Goal: Information Seeking & Learning: Learn about a topic

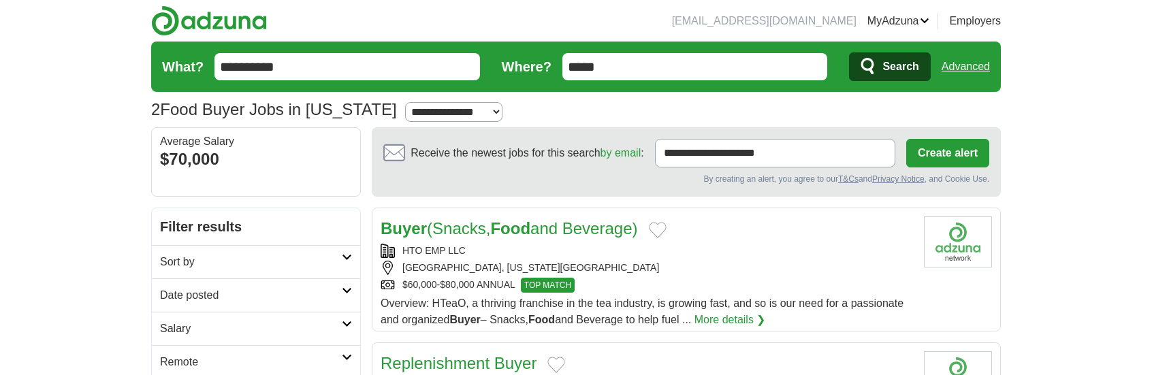
click at [959, 63] on link "Advanced" at bounding box center [965, 66] width 48 height 27
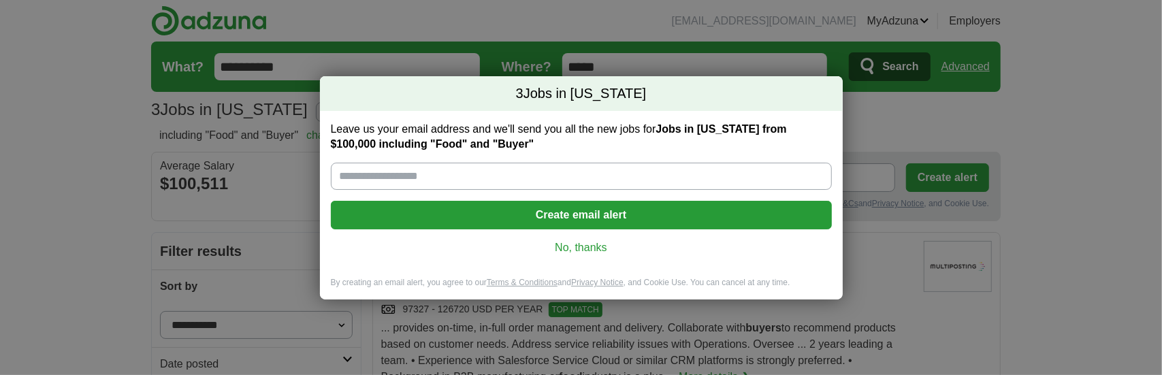
click at [592, 241] on link "No, thanks" at bounding box center [581, 247] width 479 height 15
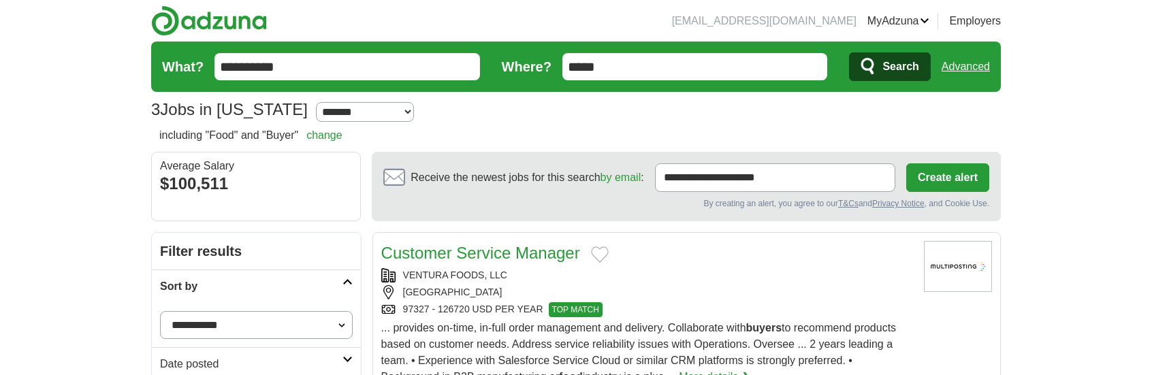
click at [312, 71] on input "**********" at bounding box center [346, 66] width 265 height 27
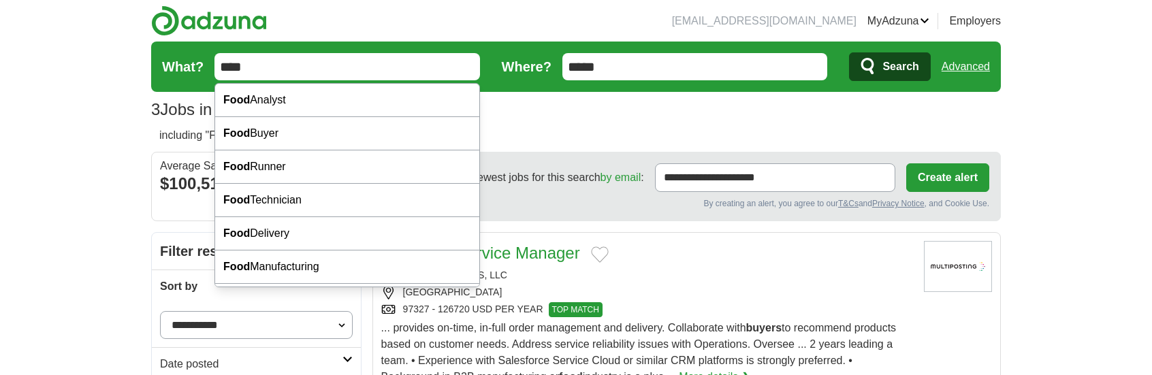
type input "****"
click at [849, 52] on button "Search" at bounding box center [889, 66] width 81 height 29
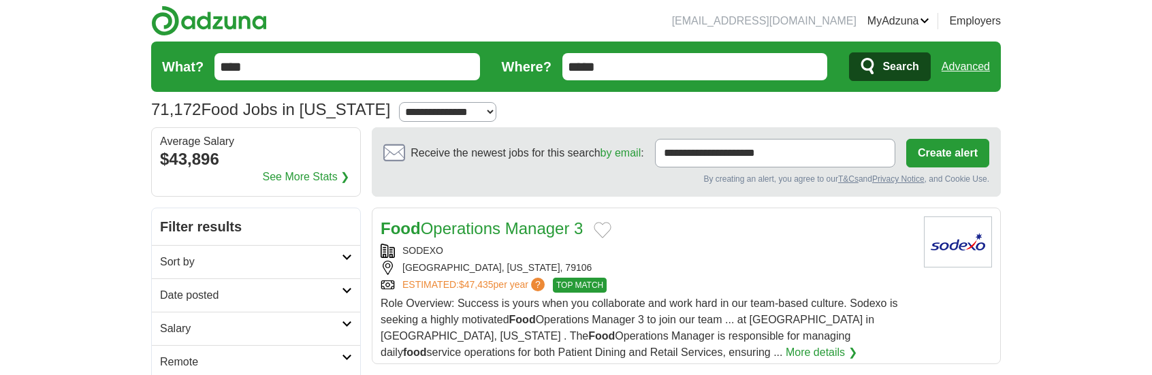
click at [989, 67] on link "Advanced" at bounding box center [965, 66] width 48 height 27
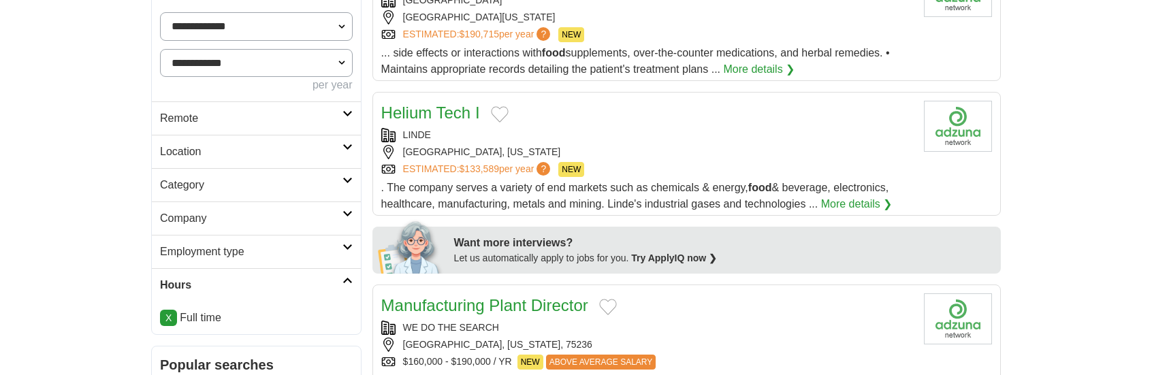
scroll to position [408, 0]
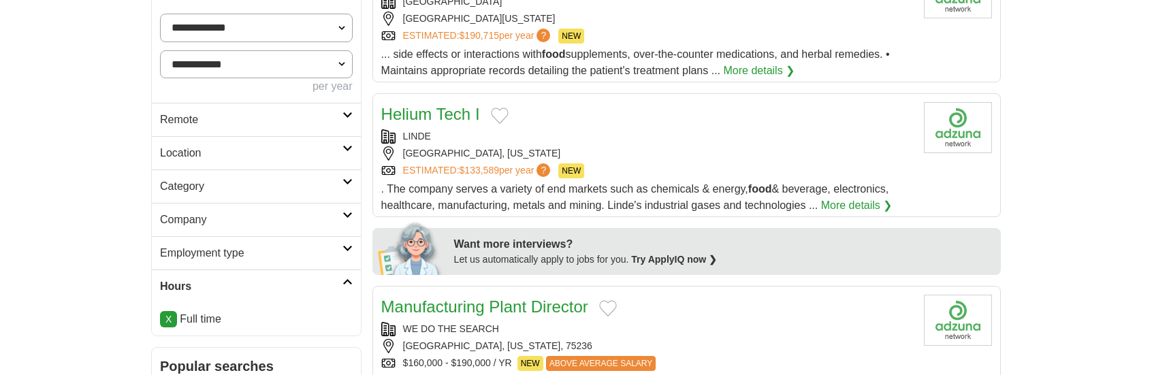
click at [204, 186] on h2 "Category" at bounding box center [251, 186] width 182 height 16
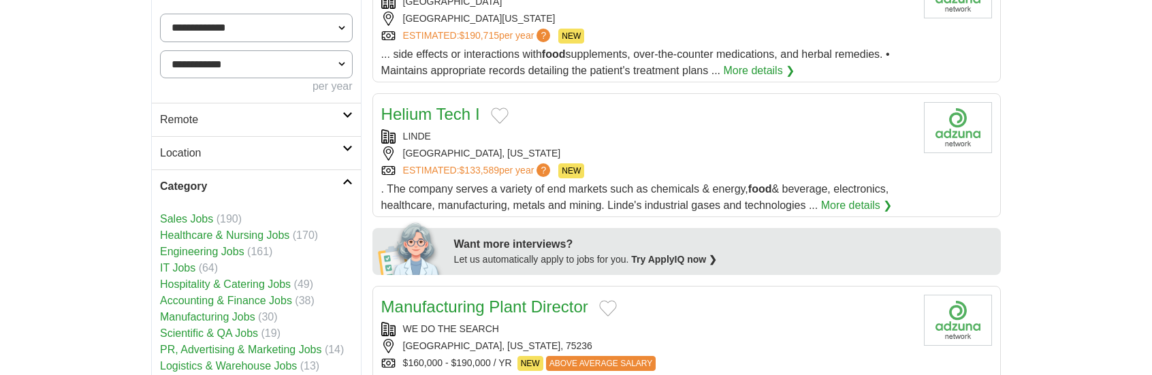
click at [190, 216] on link "Sales Jobs" at bounding box center [186, 219] width 53 height 12
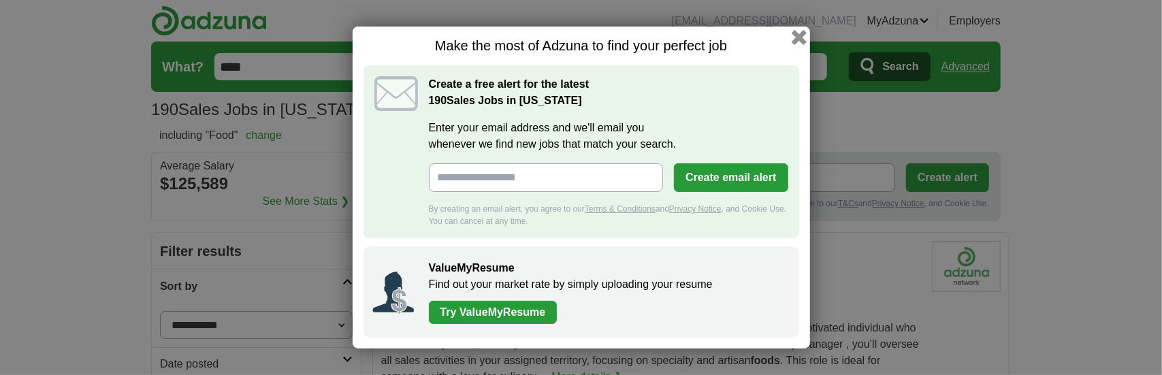
click at [798, 40] on button "button" at bounding box center [798, 37] width 15 height 15
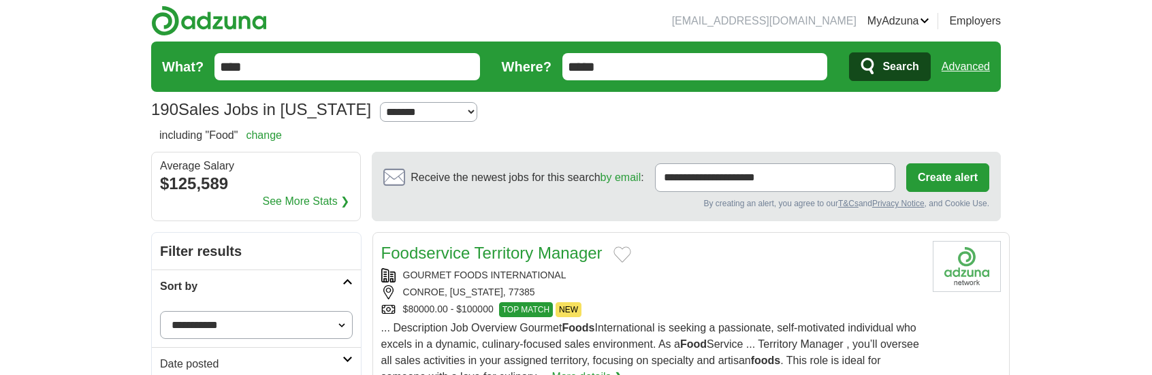
click at [958, 60] on link "Advanced" at bounding box center [965, 66] width 48 height 27
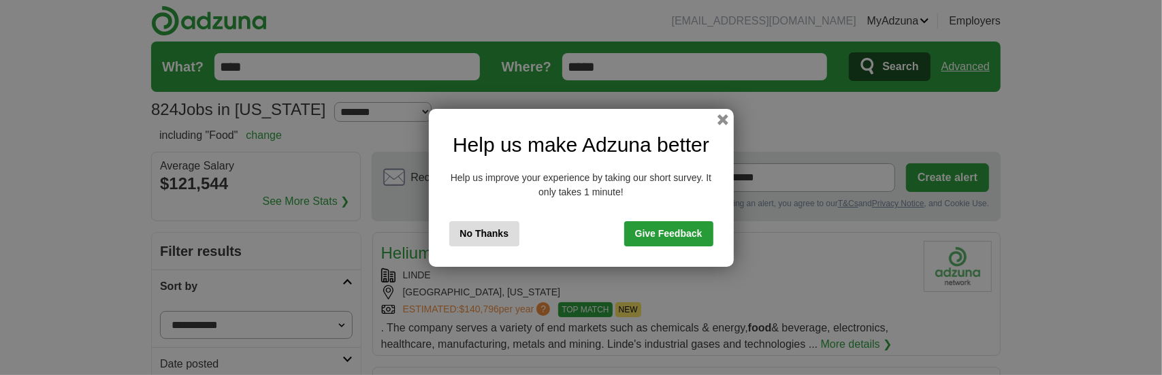
click at [495, 228] on button "No Thanks" at bounding box center [484, 233] width 71 height 25
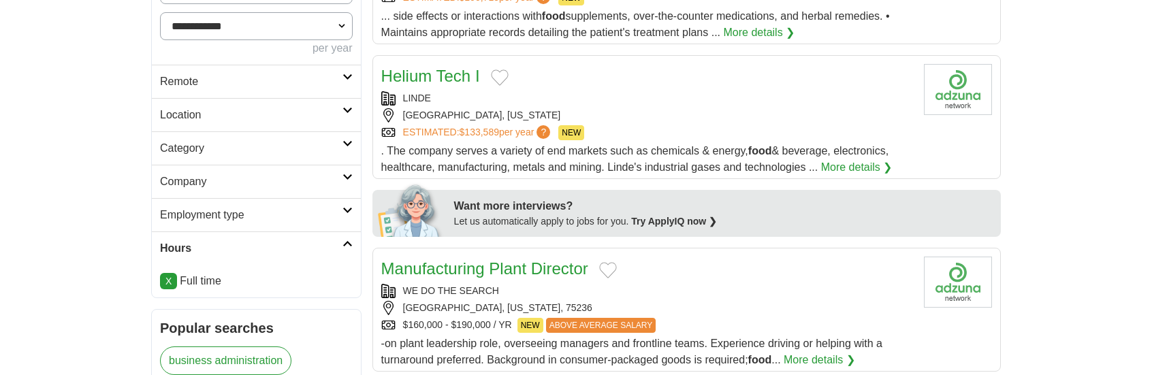
scroll to position [477, 0]
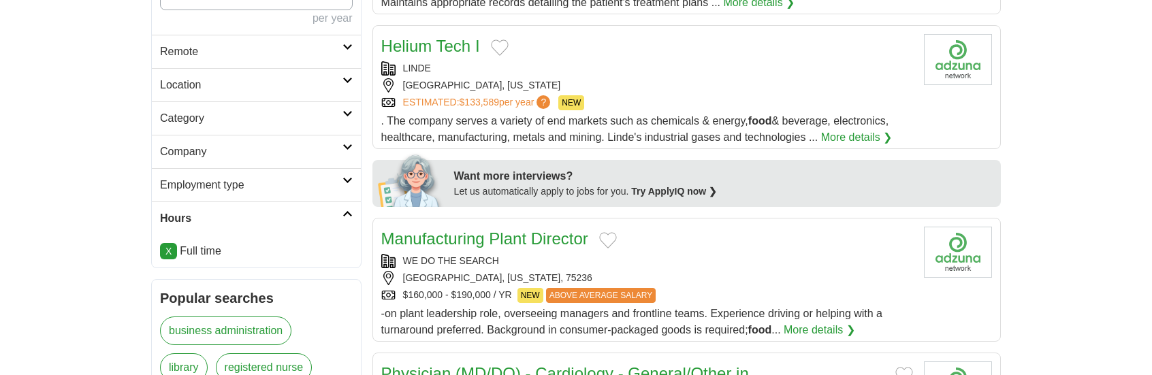
click at [274, 116] on h2 "Category" at bounding box center [251, 118] width 182 height 16
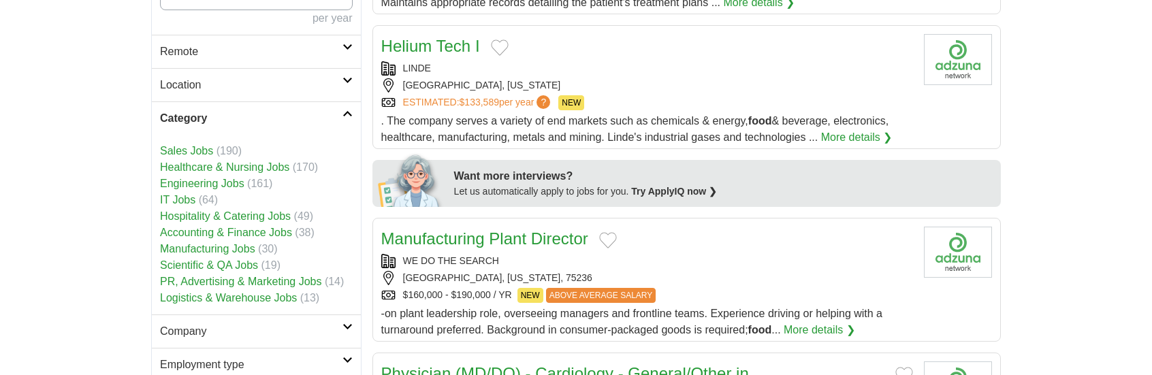
click at [188, 150] on link "Sales Jobs" at bounding box center [186, 151] width 53 height 12
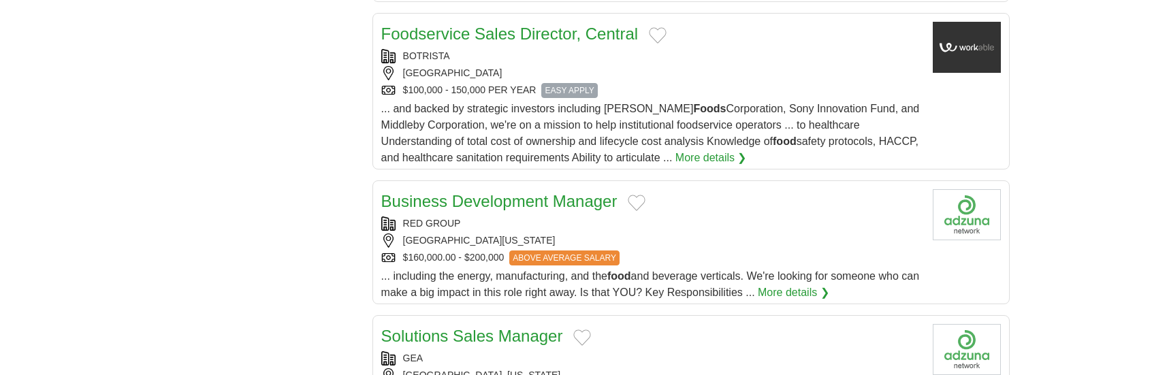
scroll to position [2791, 0]
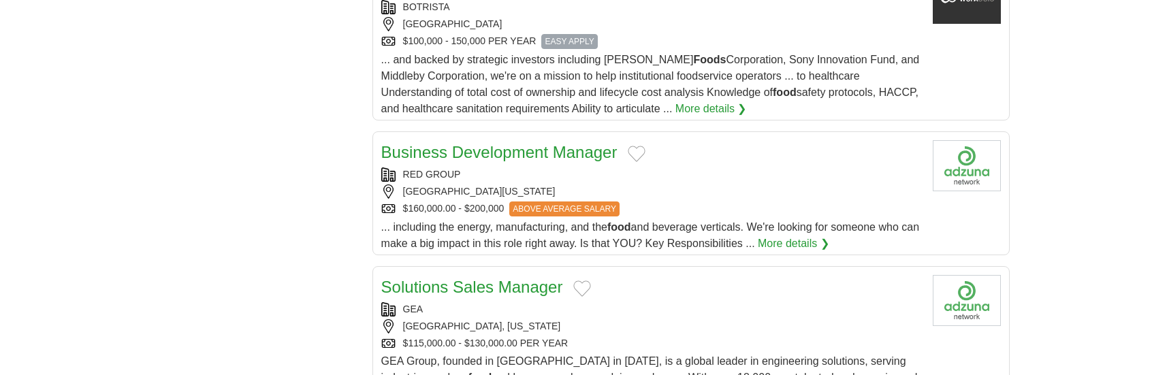
click at [774, 221] on span "... including the energy, manufacturing, and the food and beverage verticals. W…" at bounding box center [650, 235] width 538 height 28
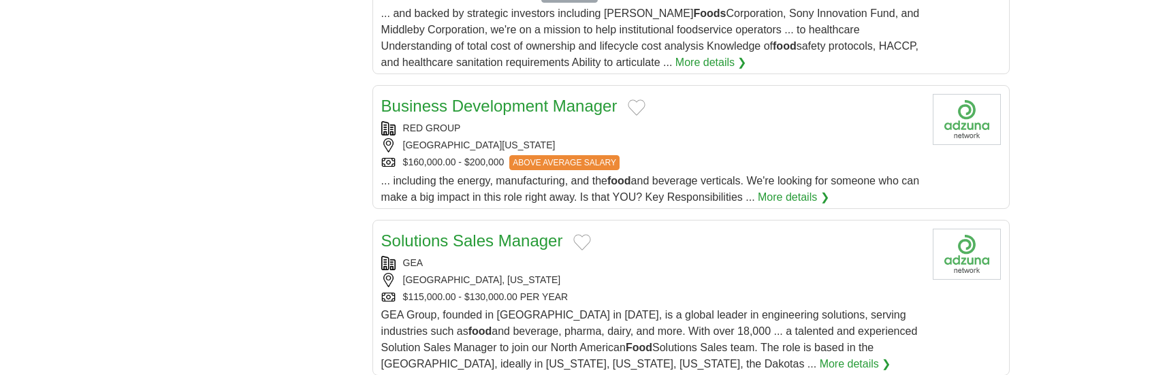
scroll to position [2859, 0]
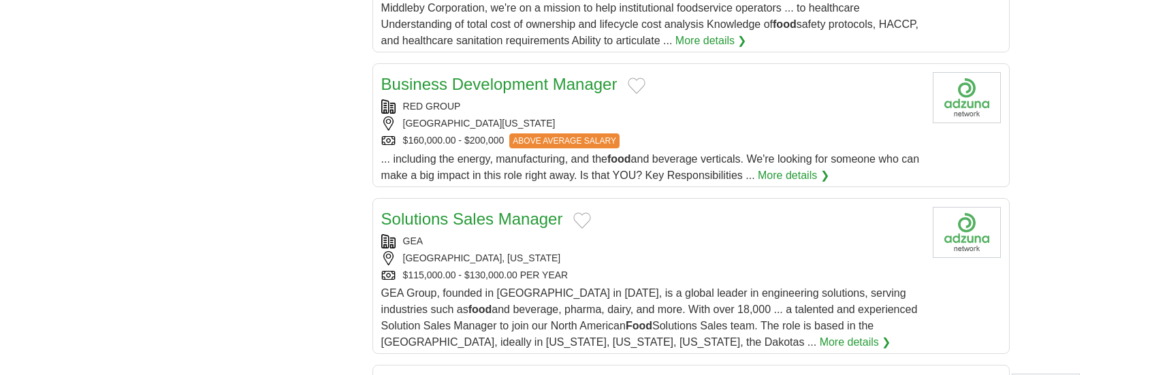
click at [688, 268] on div "$115,000.00 - $130,000.00 PER YEAR" at bounding box center [651, 275] width 541 height 14
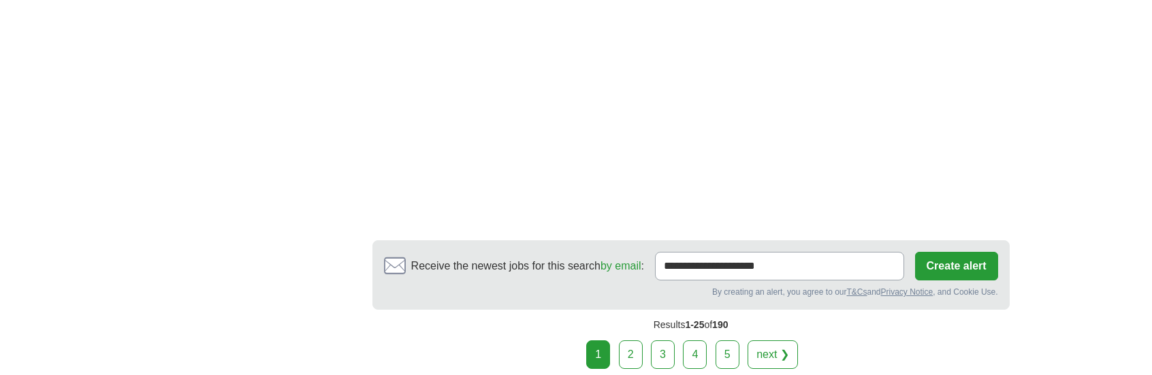
scroll to position [4629, 0]
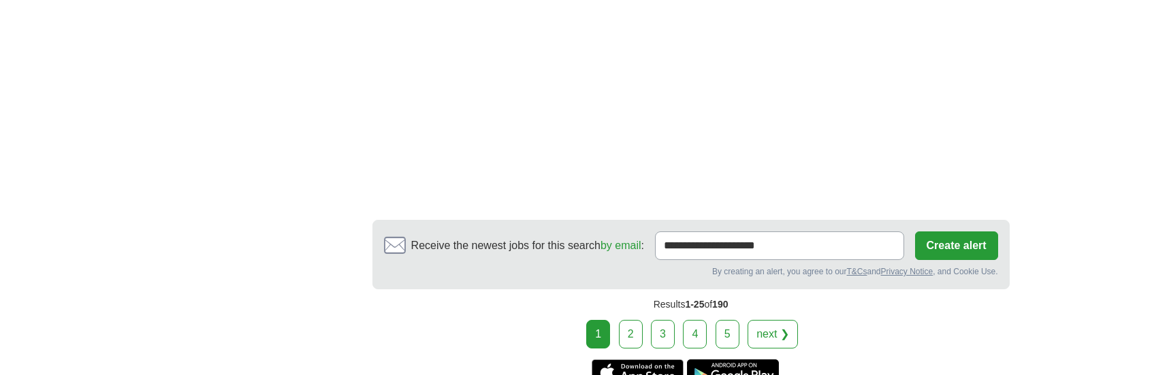
click at [622, 320] on link "2" at bounding box center [631, 334] width 24 height 29
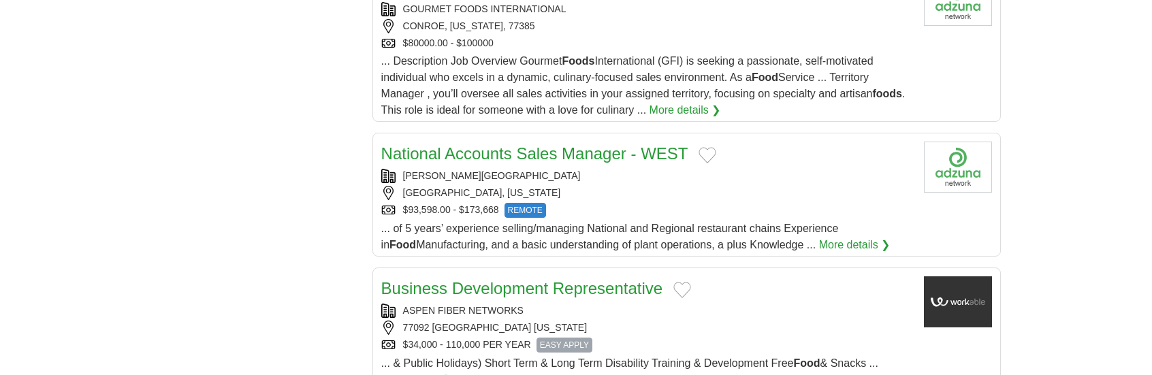
scroll to position [2110, 0]
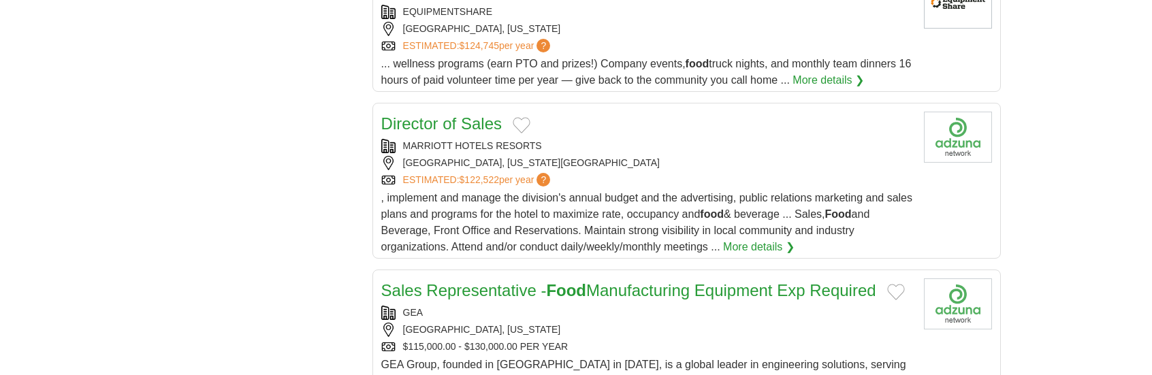
scroll to position [3676, 0]
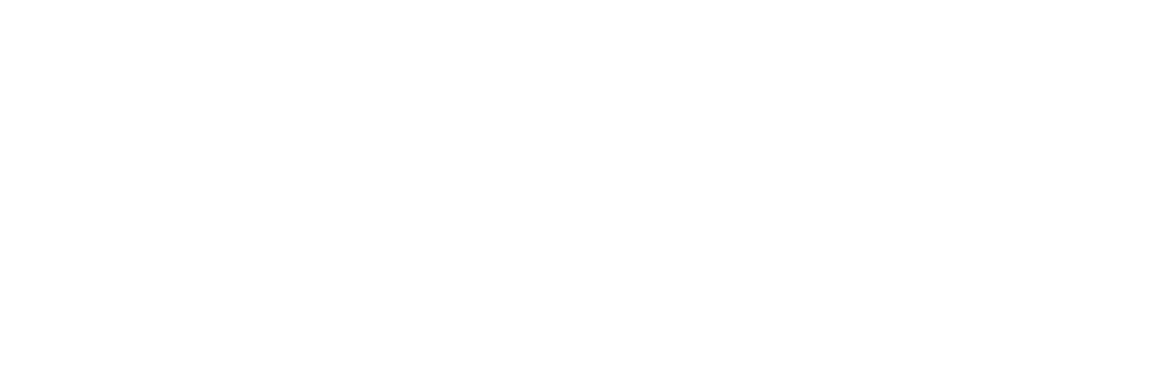
scroll to position [4697, 0]
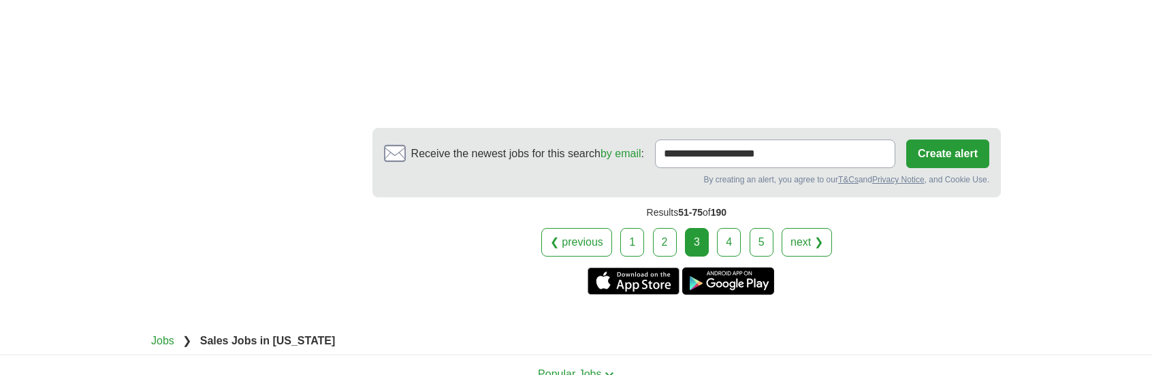
scroll to position [4697, 0]
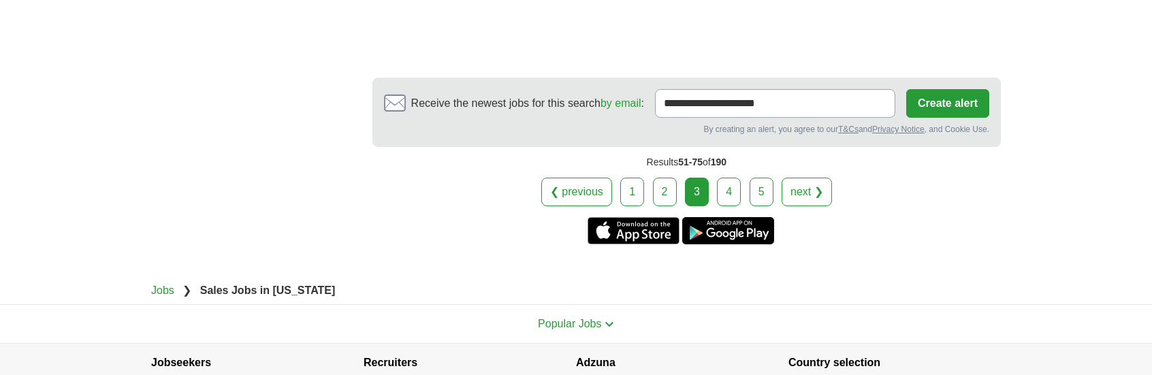
click at [732, 178] on link "4" at bounding box center [729, 192] width 24 height 29
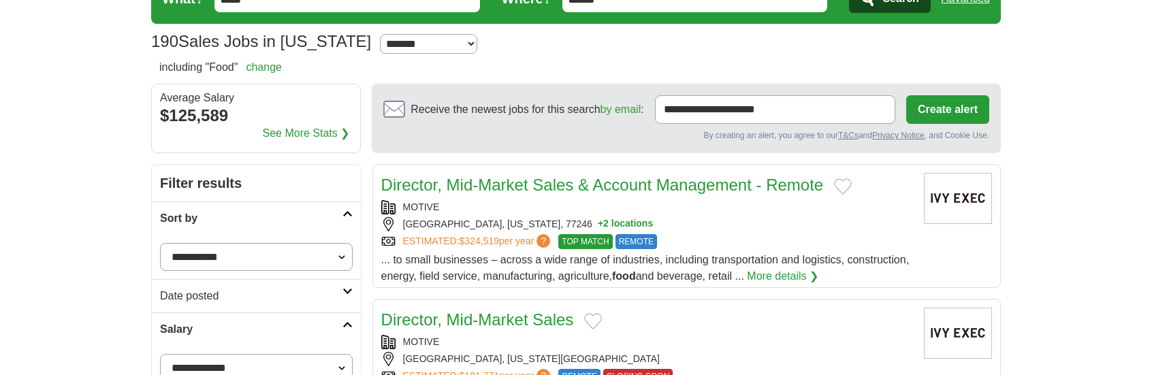
scroll to position [136, 0]
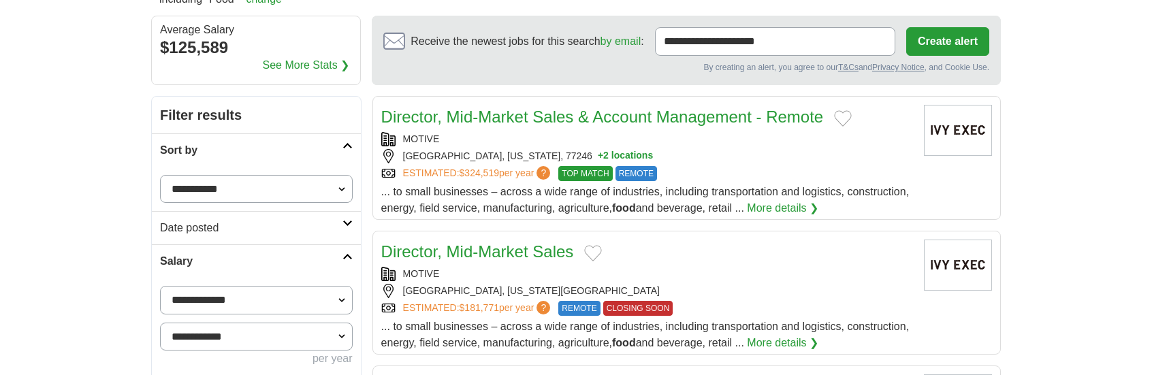
click at [724, 186] on span "... to small businesses – across a wide range of industries, including transpor…" at bounding box center [645, 200] width 528 height 28
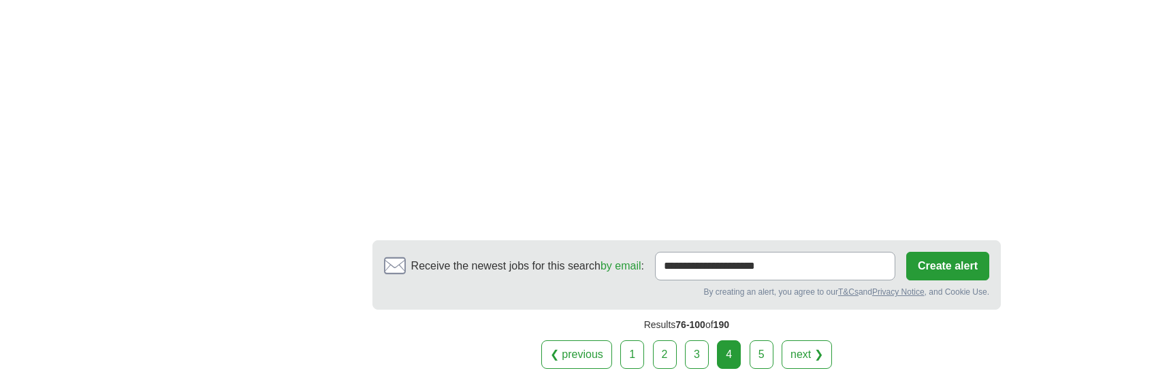
scroll to position [4629, 0]
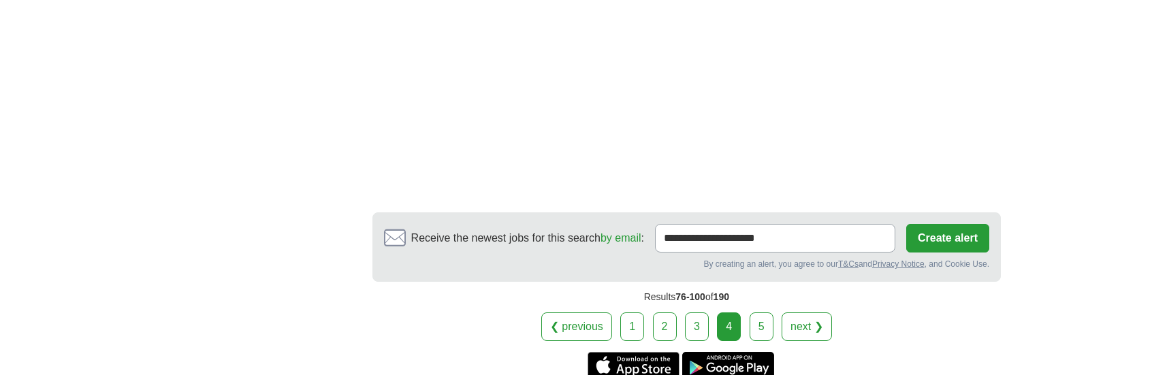
click at [756, 312] on link "5" at bounding box center [762, 326] width 24 height 29
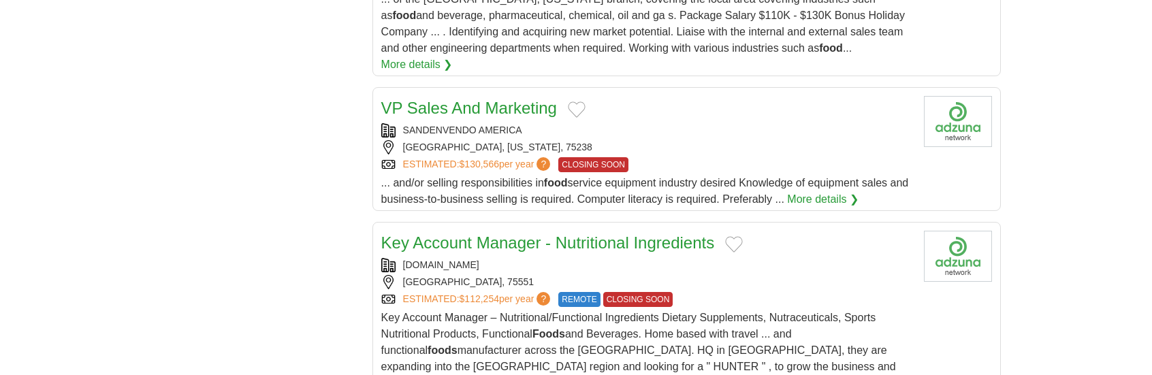
scroll to position [1362, 0]
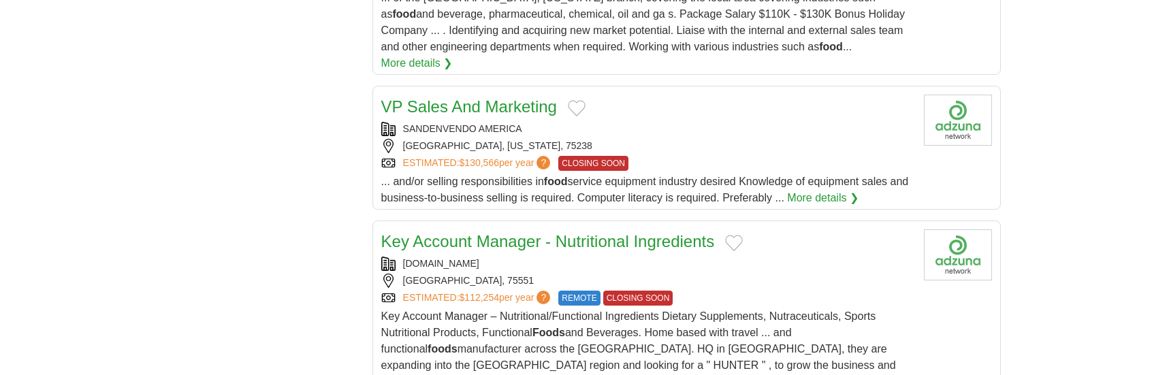
click at [644, 122] on div "SANDENVENDO AMERICA" at bounding box center [647, 129] width 532 height 14
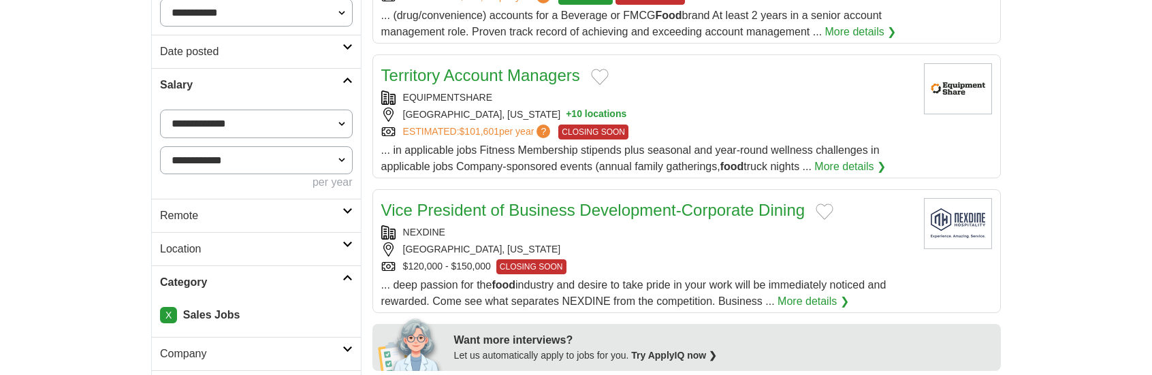
scroll to position [0, 0]
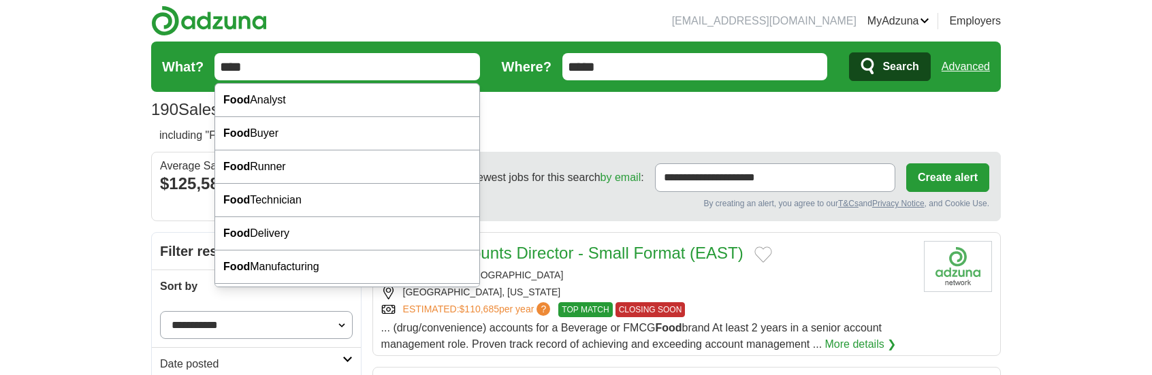
click at [270, 63] on input "****" at bounding box center [346, 66] width 265 height 27
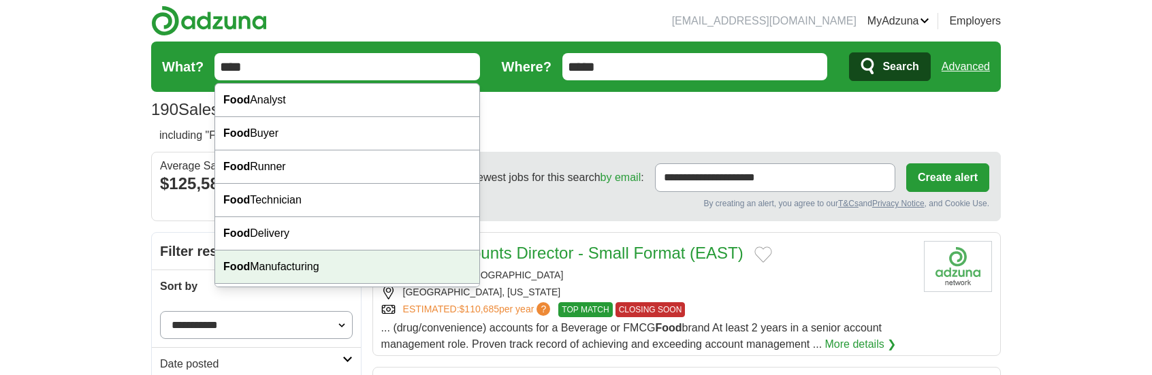
click at [279, 262] on div "Food Manufacturing" at bounding box center [347, 267] width 264 height 33
type input "**********"
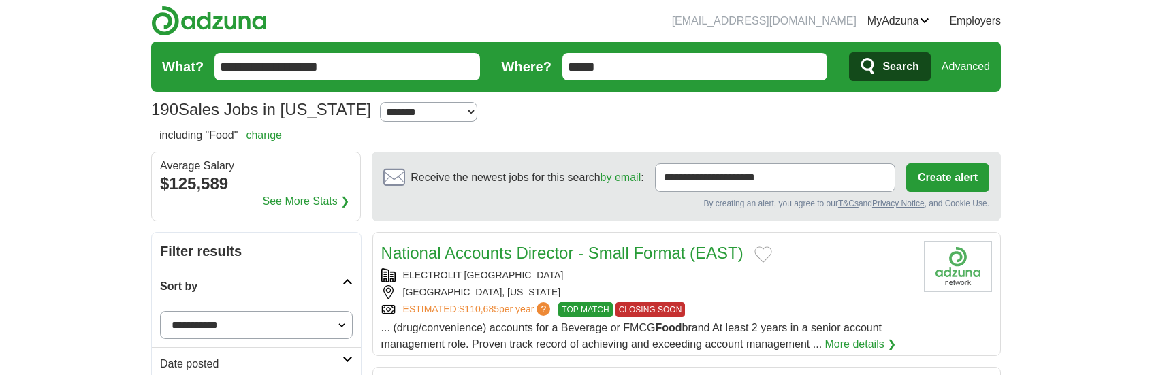
click at [959, 70] on link "Advanced" at bounding box center [965, 66] width 48 height 27
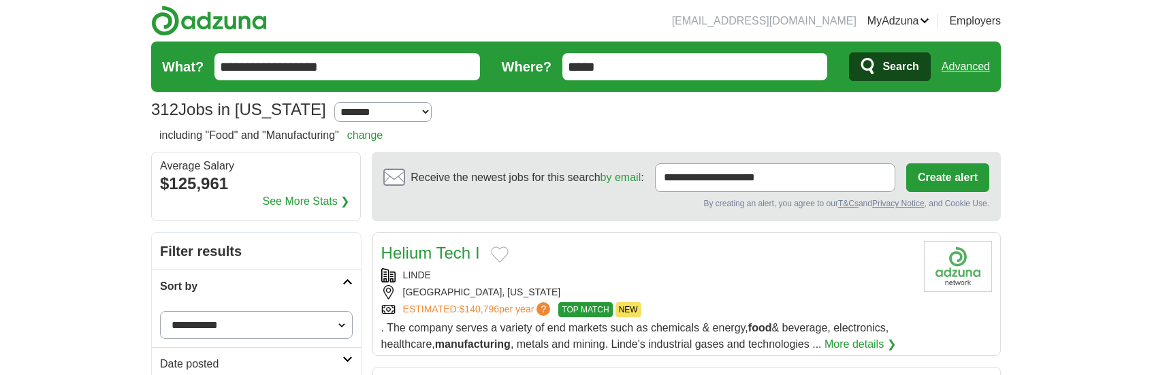
click at [372, 140] on link "change" at bounding box center [365, 135] width 36 height 12
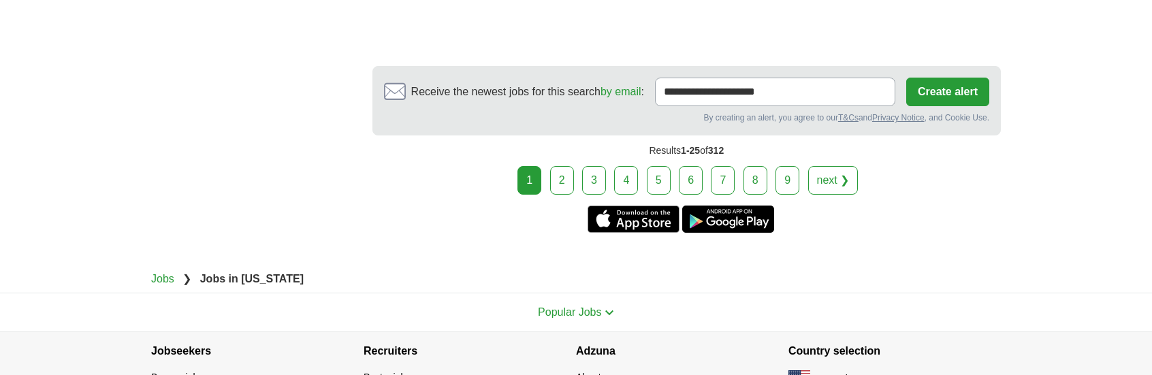
scroll to position [5353, 0]
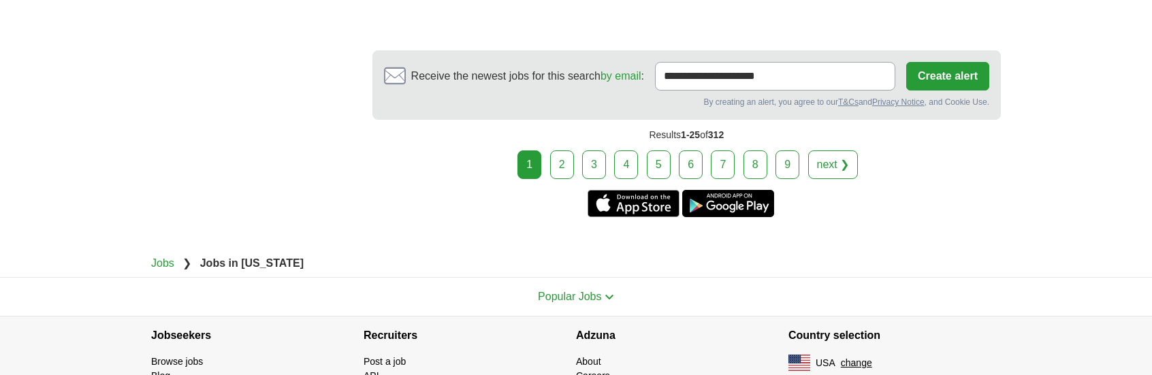
click at [570, 150] on link "2" at bounding box center [562, 164] width 24 height 29
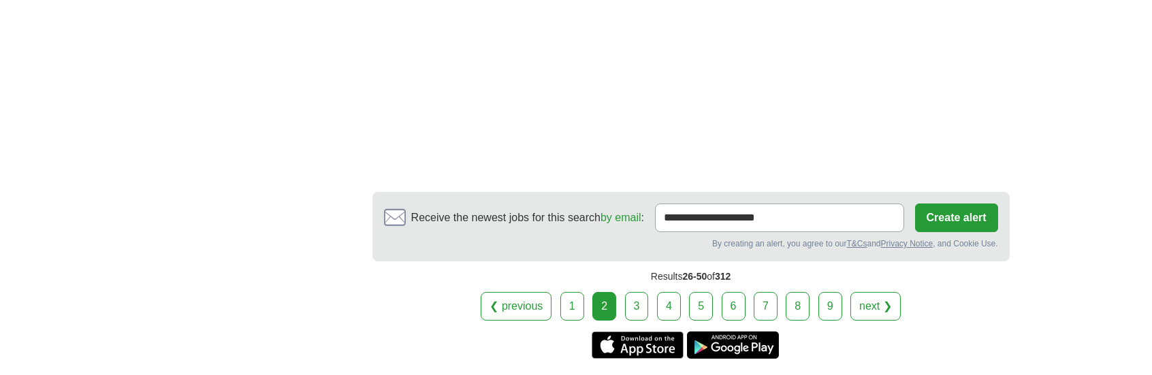
scroll to position [5310, 0]
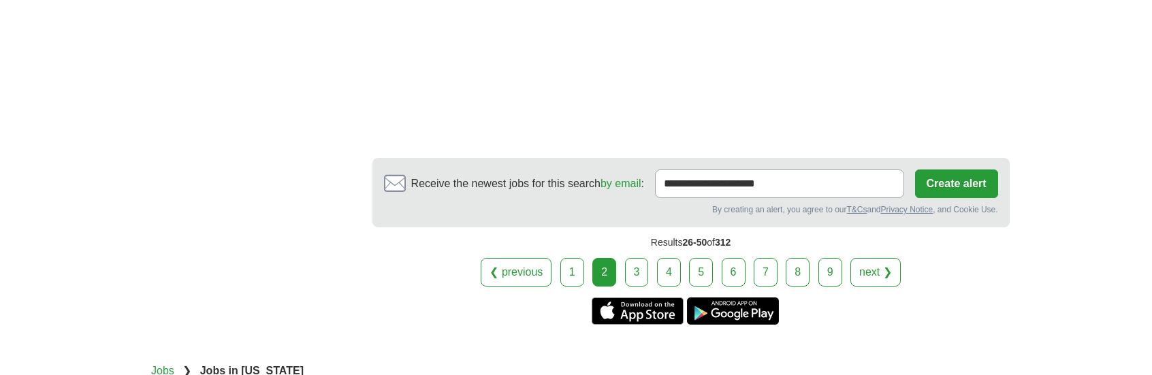
click at [631, 258] on link "3" at bounding box center [637, 272] width 24 height 29
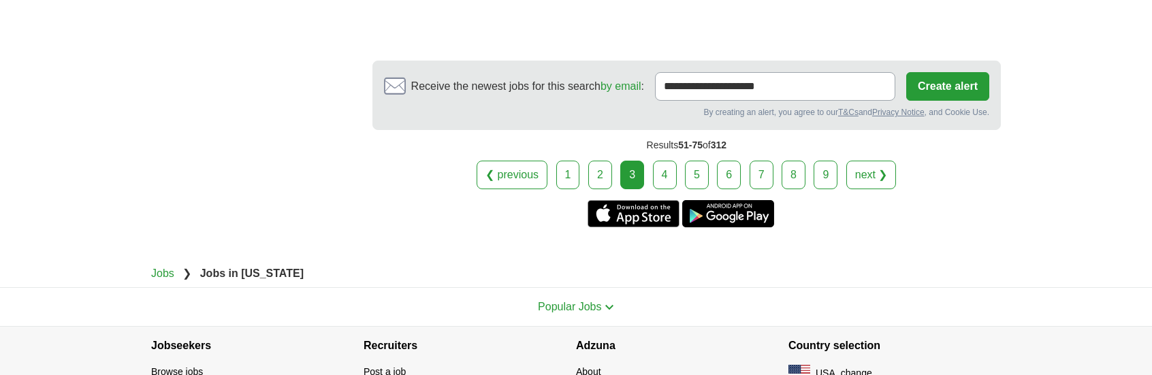
scroll to position [5378, 0]
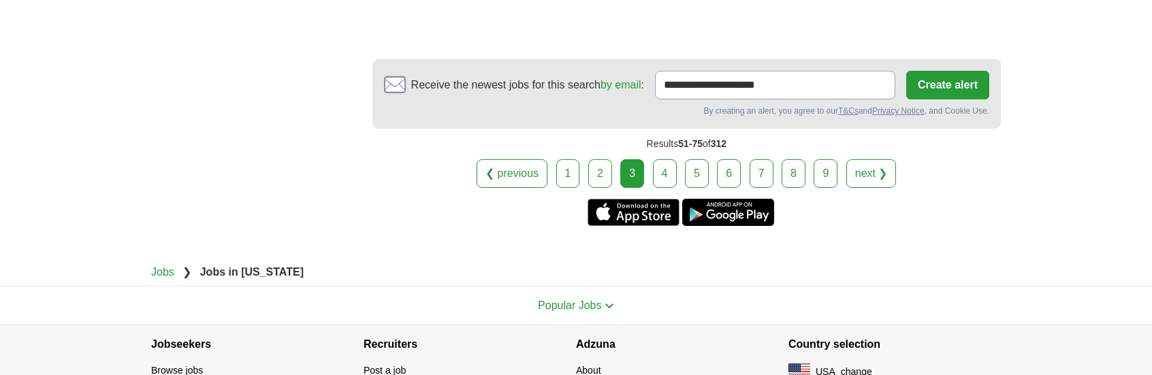
click at [671, 159] on link "4" at bounding box center [665, 173] width 24 height 29
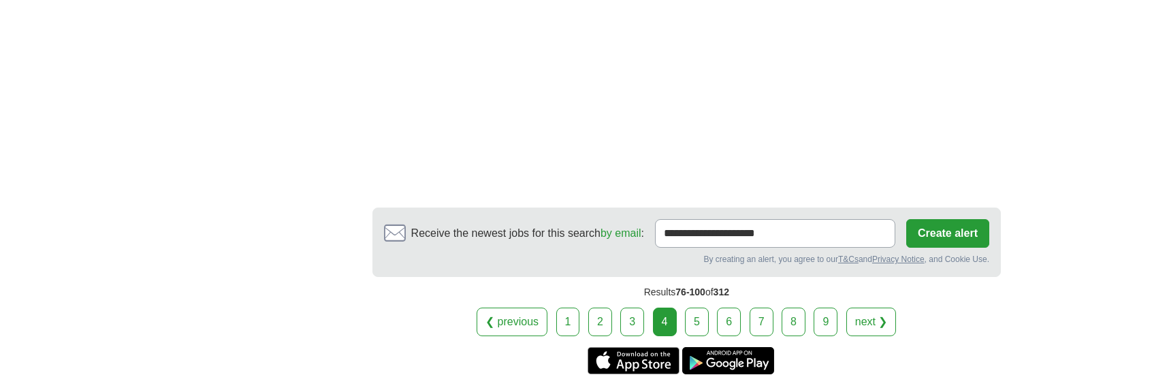
scroll to position [5353, 0]
click at [699, 307] on link "5" at bounding box center [697, 321] width 24 height 29
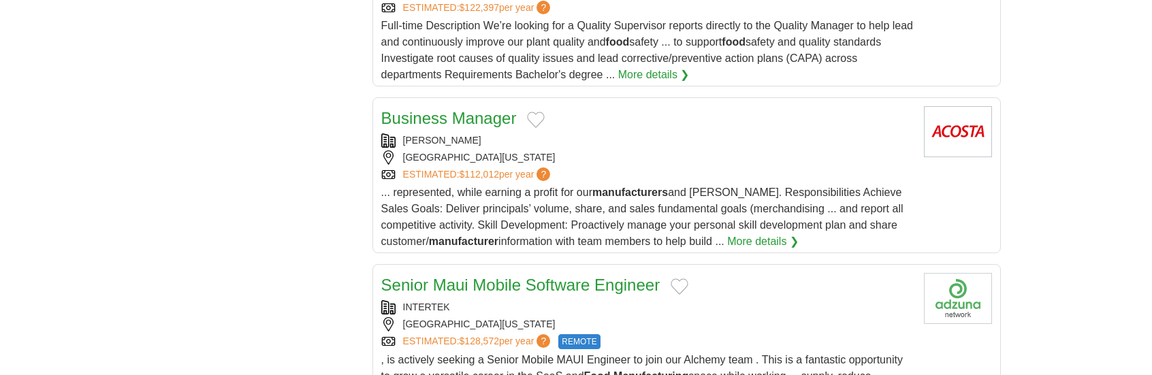
scroll to position [2995, 0]
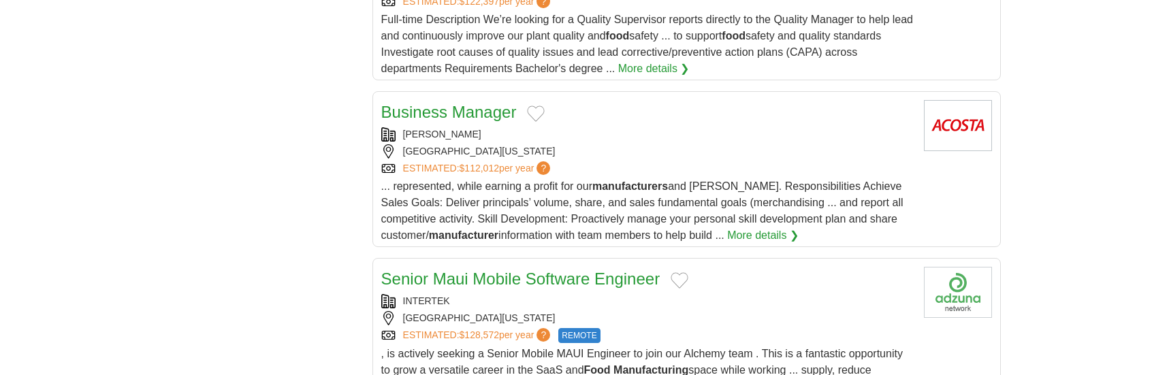
click at [611, 161] on div "ESTIMATED: $112,012 per year ?" at bounding box center [647, 168] width 532 height 14
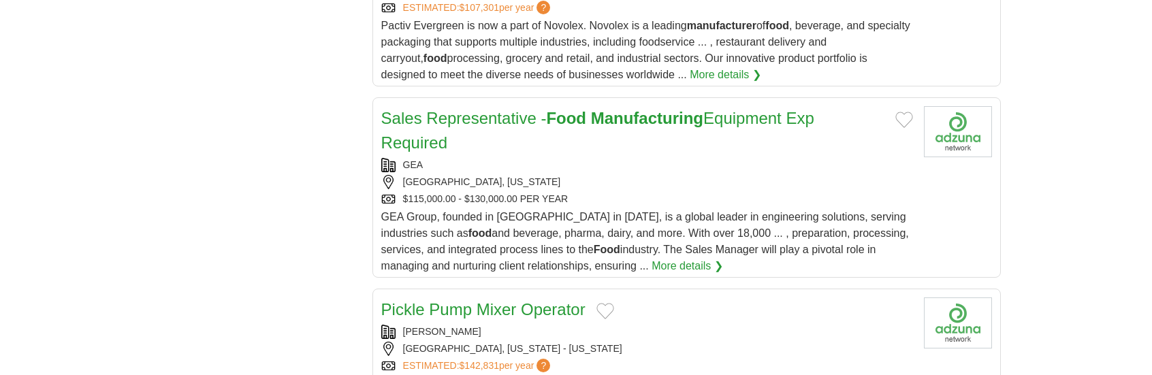
scroll to position [3676, 0]
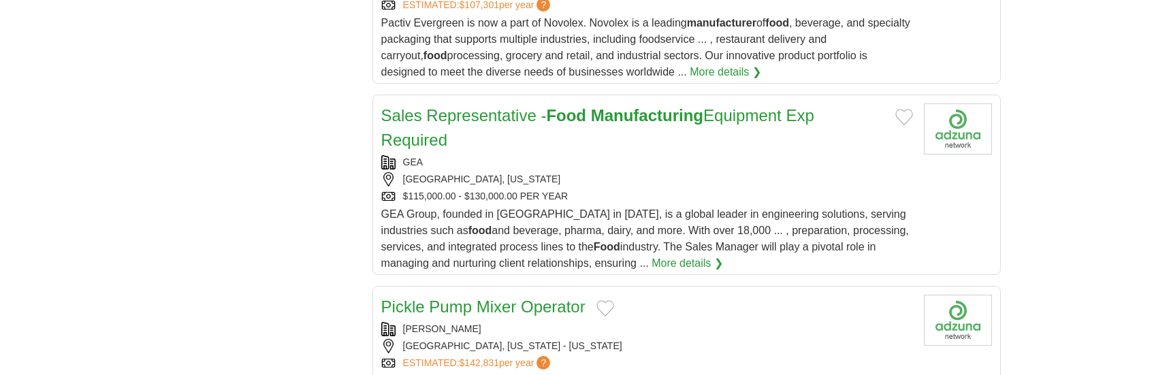
click at [566, 208] on span "GEA Group, founded in [GEOGRAPHIC_DATA] in [DATE], is a global leader in engine…" at bounding box center [645, 238] width 528 height 61
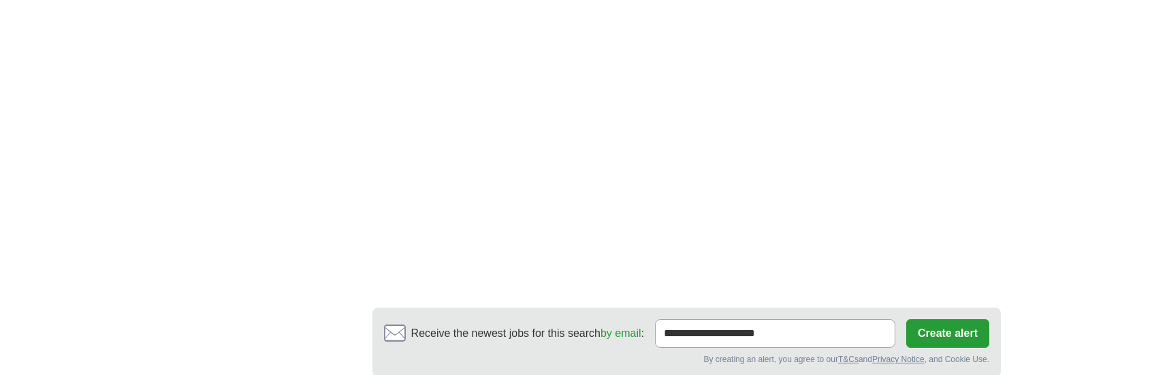
scroll to position [5242, 0]
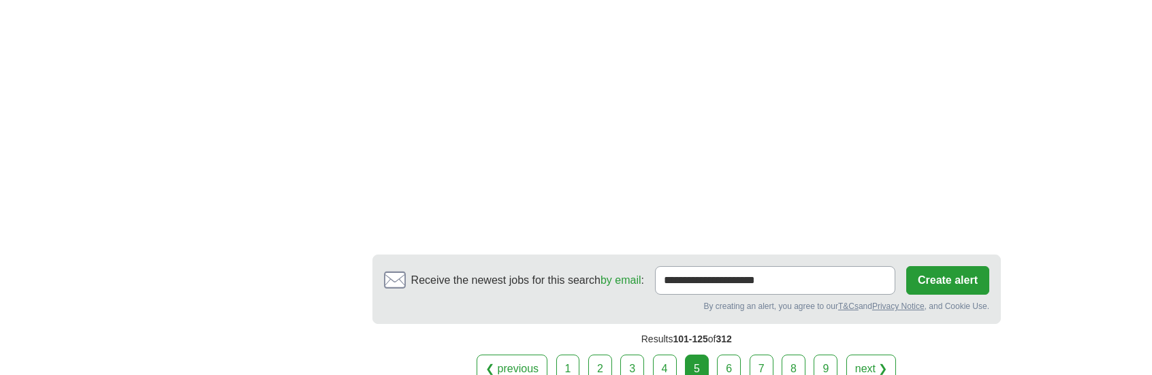
click at [723, 355] on link "6" at bounding box center [729, 369] width 24 height 29
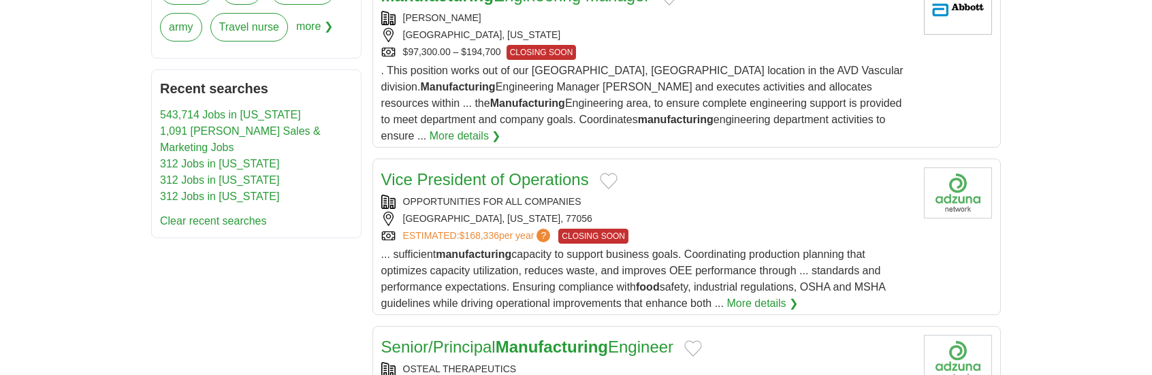
scroll to position [885, 0]
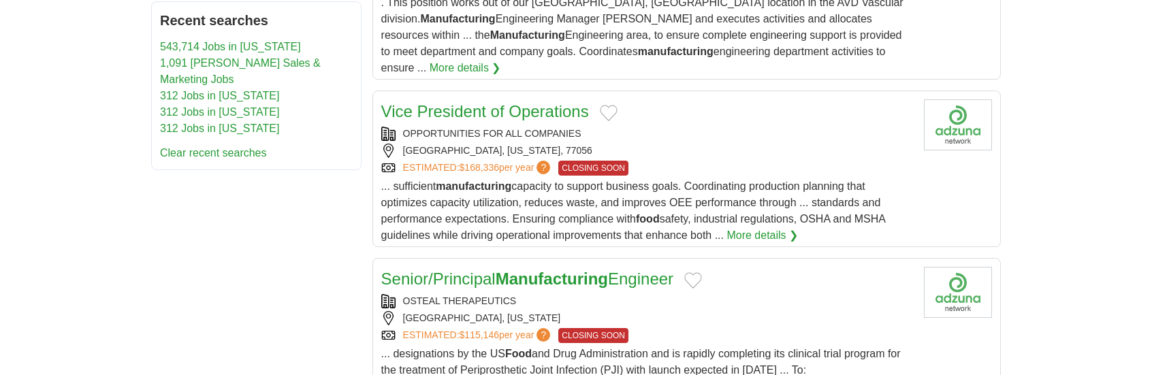
click at [671, 180] on span "... sufficient manufacturing capacity to support business goals. Coordinating p…" at bounding box center [633, 210] width 504 height 61
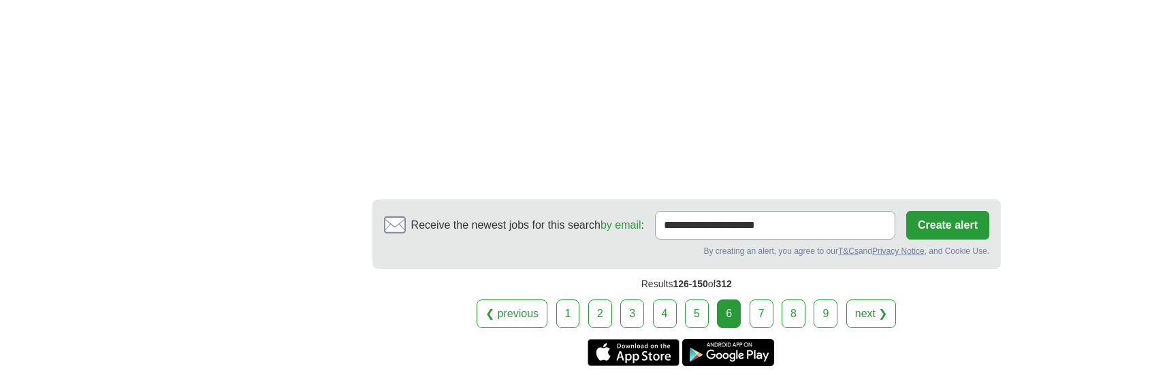
scroll to position [5242, 0]
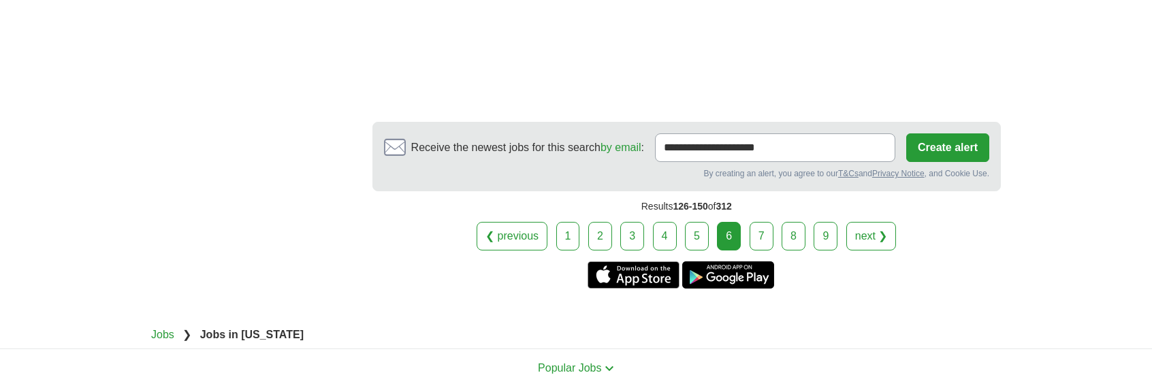
click at [758, 222] on link "7" at bounding box center [762, 236] width 24 height 29
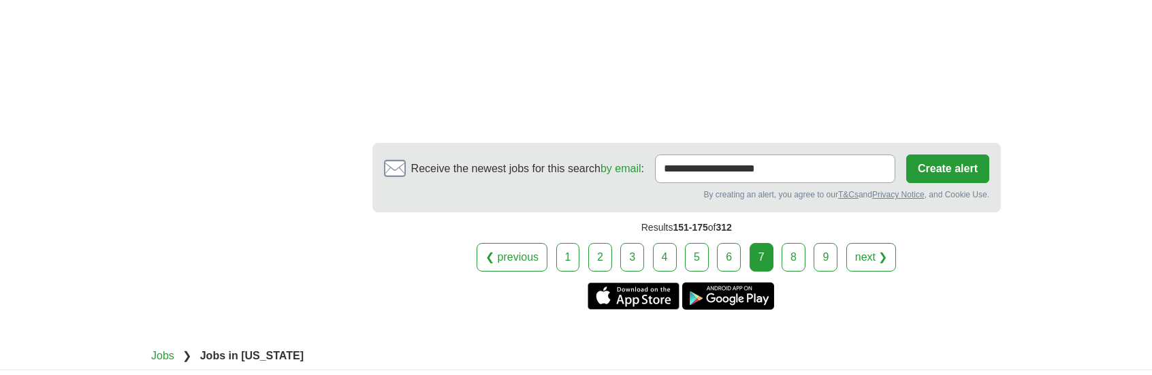
scroll to position [5174, 0]
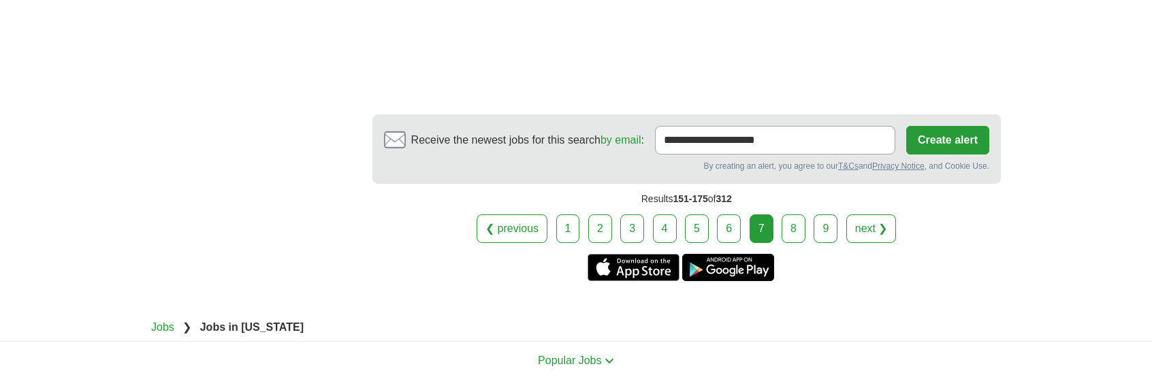
click at [786, 214] on link "8" at bounding box center [794, 228] width 24 height 29
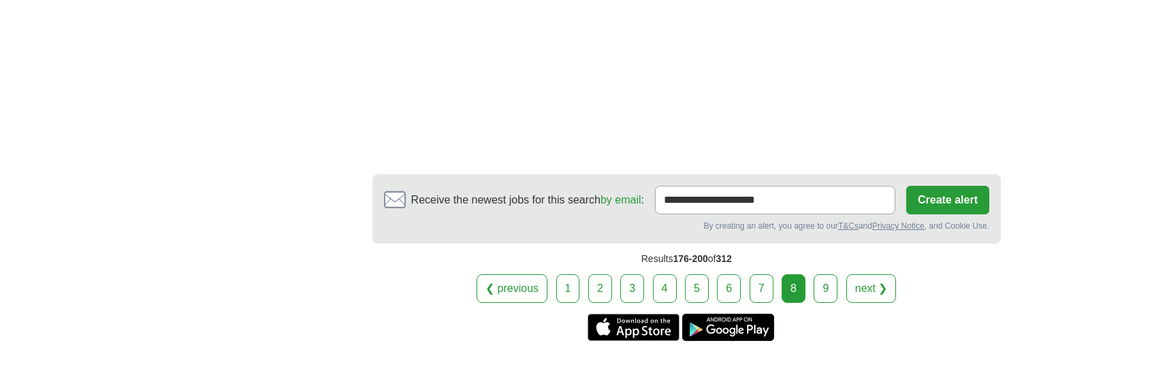
scroll to position [5242, 0]
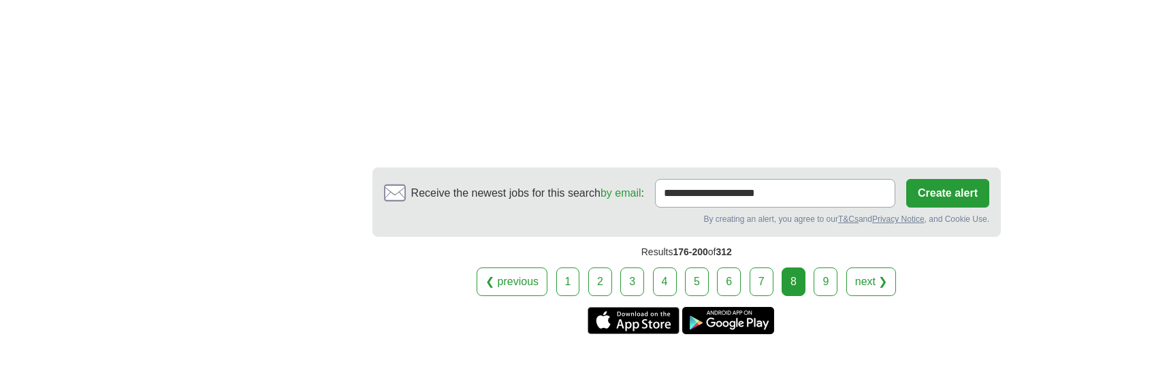
click at [825, 268] on link "9" at bounding box center [826, 282] width 24 height 29
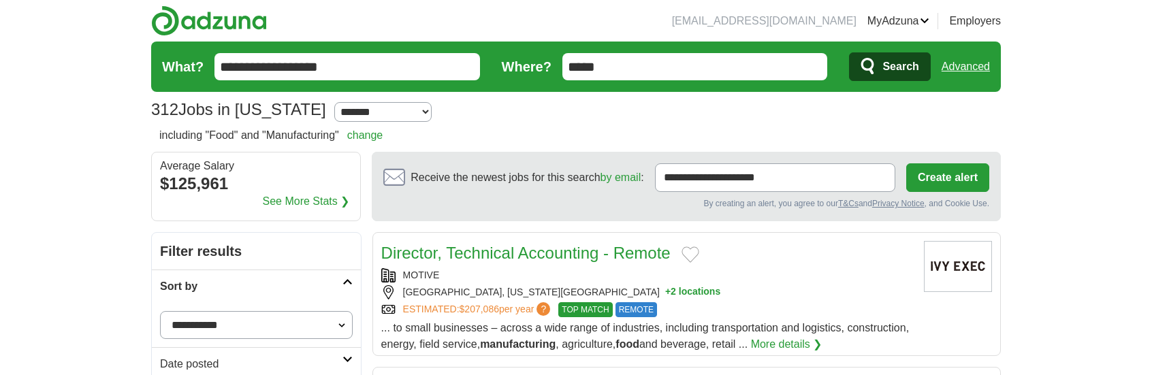
click at [366, 69] on input "**********" at bounding box center [346, 66] width 265 height 27
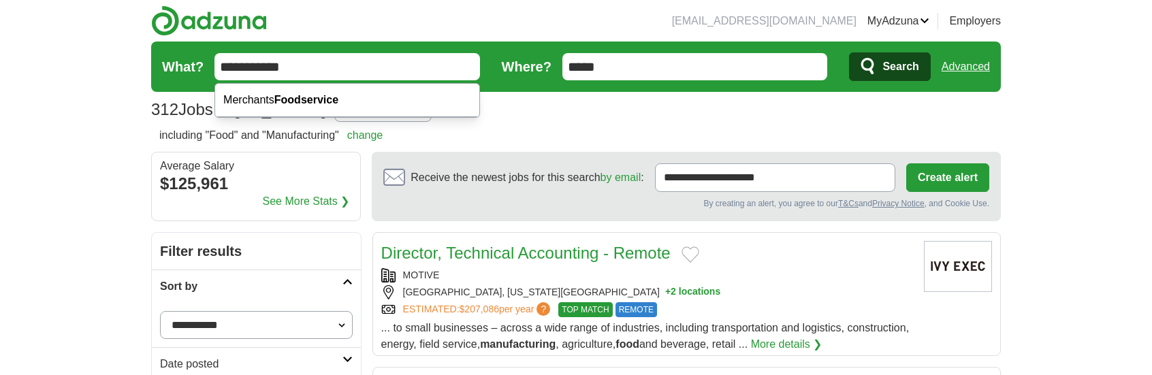
type input "**********"
click at [849, 52] on button "Search" at bounding box center [889, 66] width 81 height 29
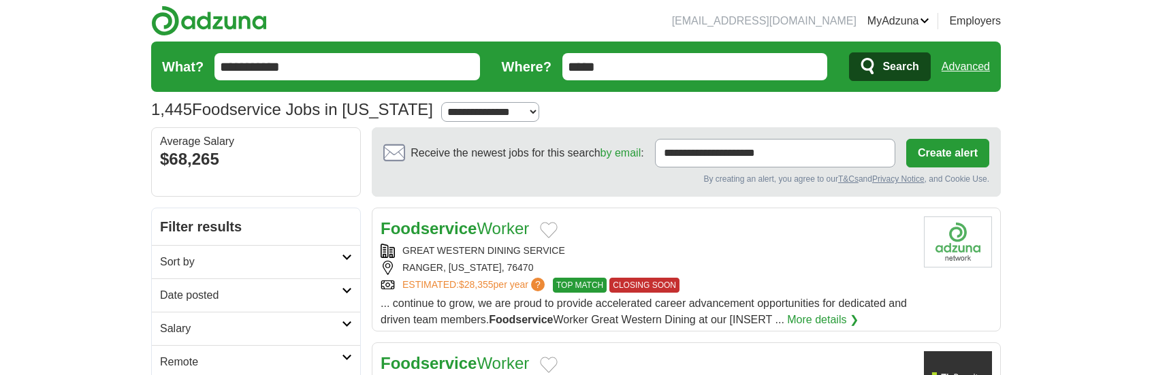
click at [954, 62] on link "Advanced" at bounding box center [965, 66] width 48 height 27
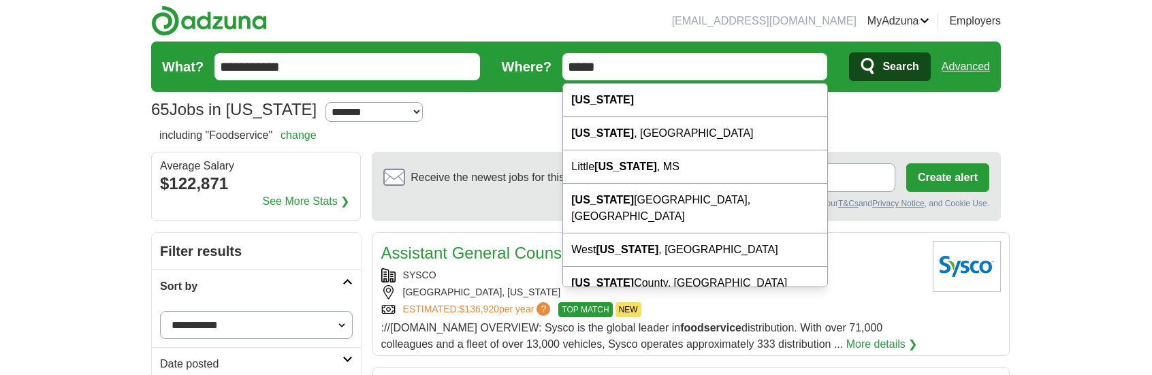
click at [570, 66] on input "*****" at bounding box center [694, 66] width 265 height 27
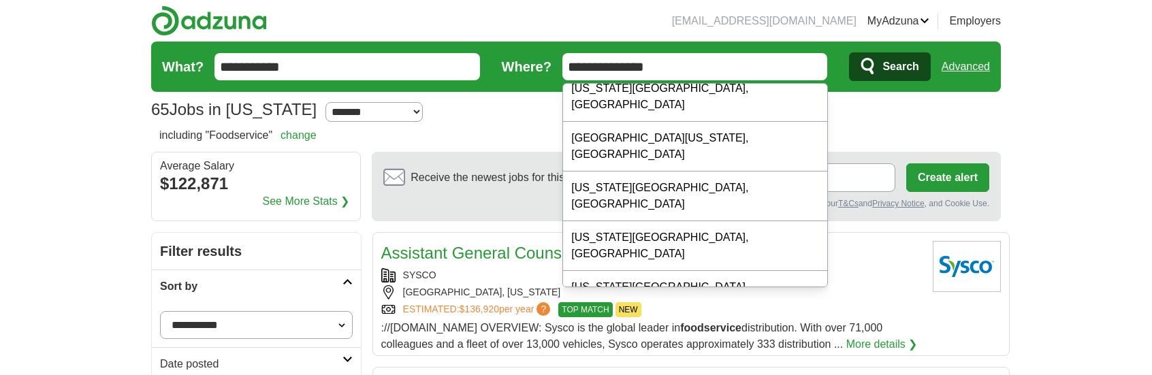
click at [710, 59] on input "**********" at bounding box center [694, 66] width 265 height 27
type input "**********"
click at [877, 61] on icon "submit" at bounding box center [868, 66] width 16 height 19
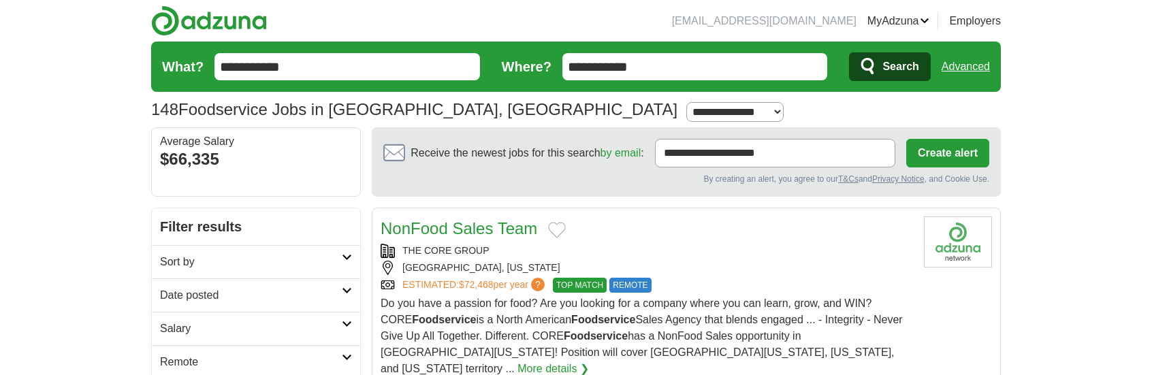
click at [686, 109] on select "**********" at bounding box center [734, 112] width 97 height 20
select select "**"
click at [686, 102] on select "**********" at bounding box center [734, 112] width 97 height 20
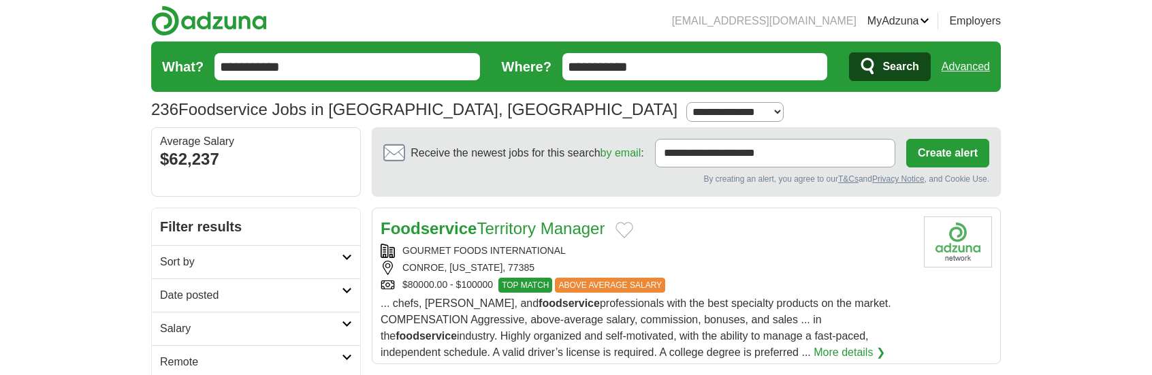
click at [968, 62] on link "Advanced" at bounding box center [965, 66] width 48 height 27
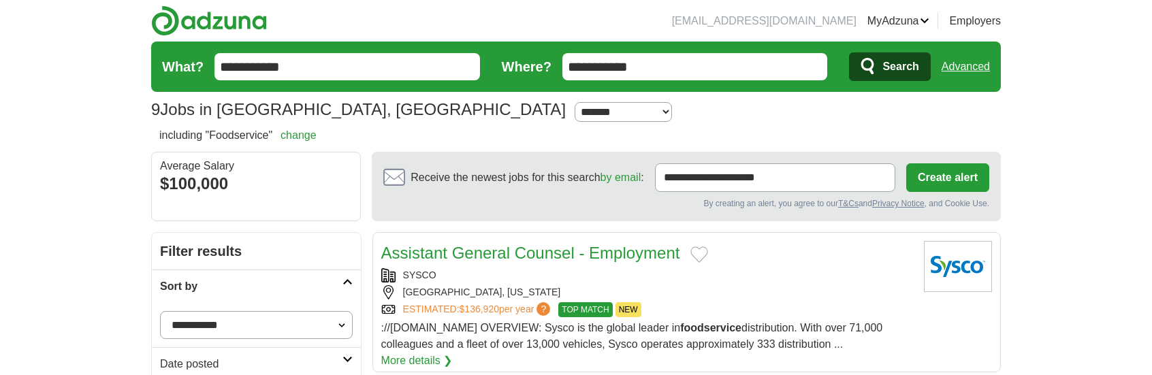
click at [575, 112] on select "**********" at bounding box center [623, 112] width 97 height 20
select select "***"
click at [575, 102] on select "**********" at bounding box center [623, 112] width 97 height 20
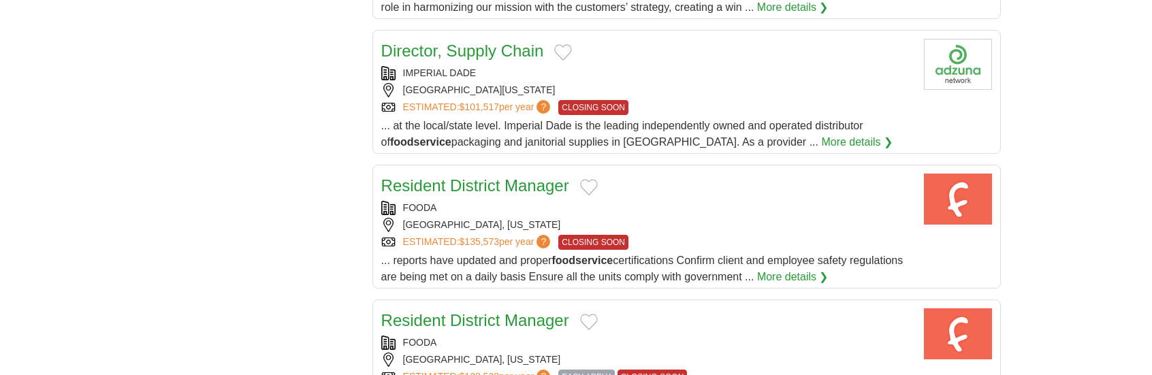
scroll to position [1634, 0]
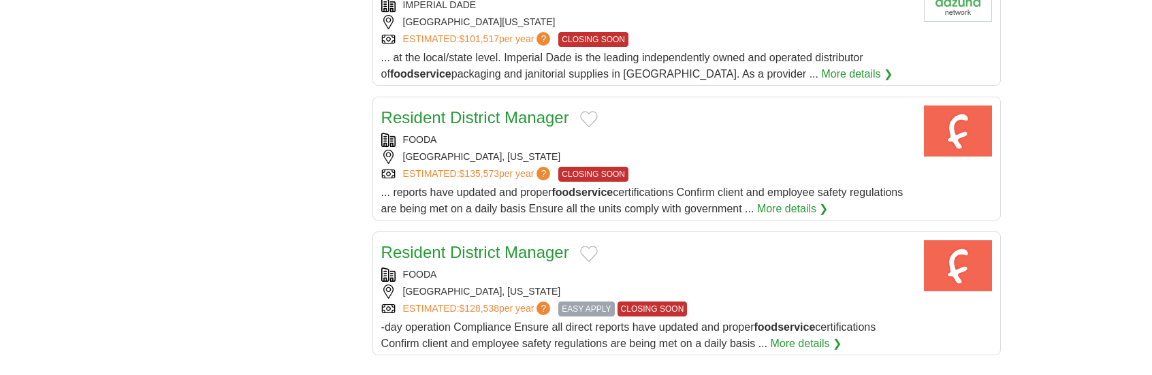
click at [509, 108] on link "Resident District Manager" at bounding box center [475, 117] width 188 height 18
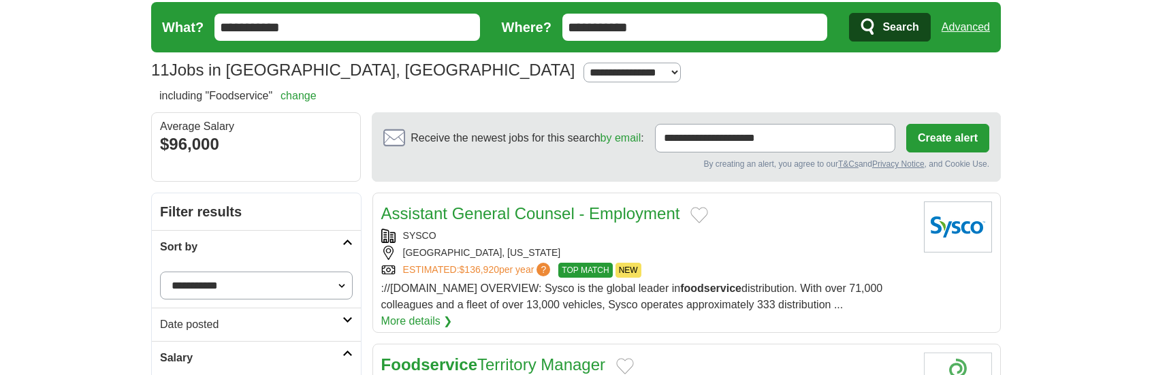
scroll to position [0, 0]
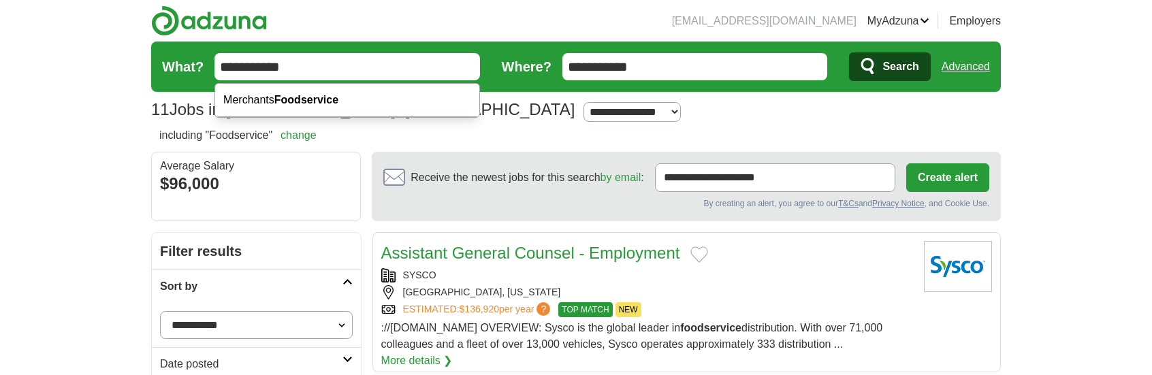
click at [334, 63] on input "**********" at bounding box center [346, 66] width 265 height 27
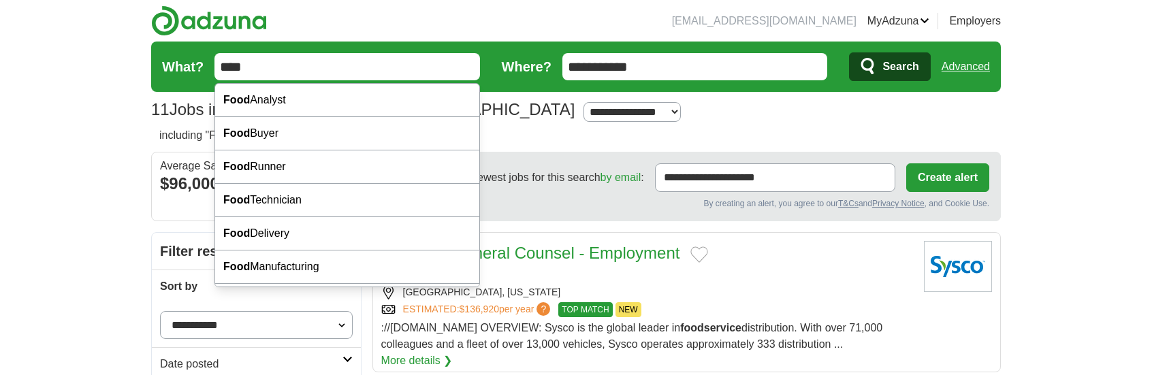
type input "****"
click at [903, 67] on span "Search" at bounding box center [900, 66] width 36 height 27
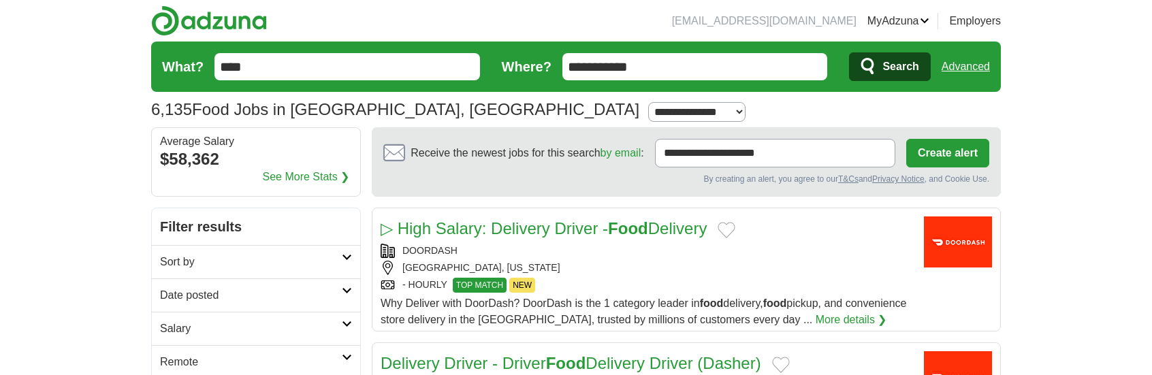
click at [947, 67] on link "Advanced" at bounding box center [965, 66] width 48 height 27
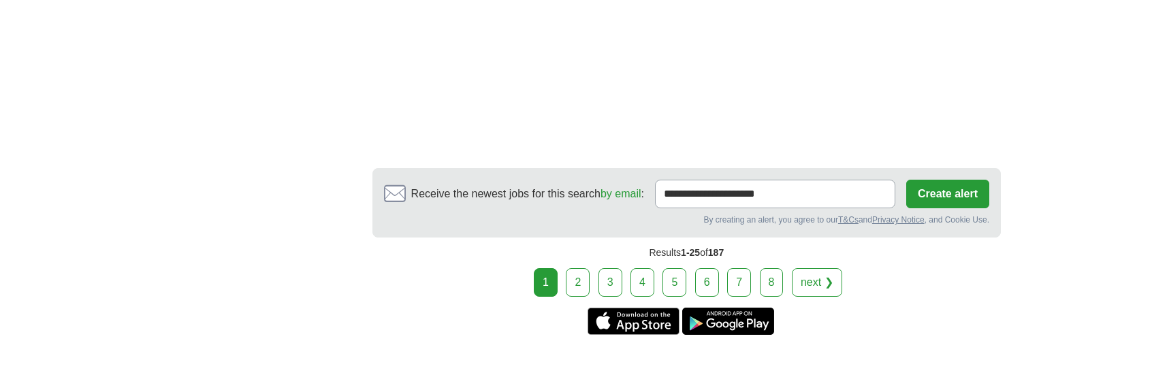
scroll to position [4697, 0]
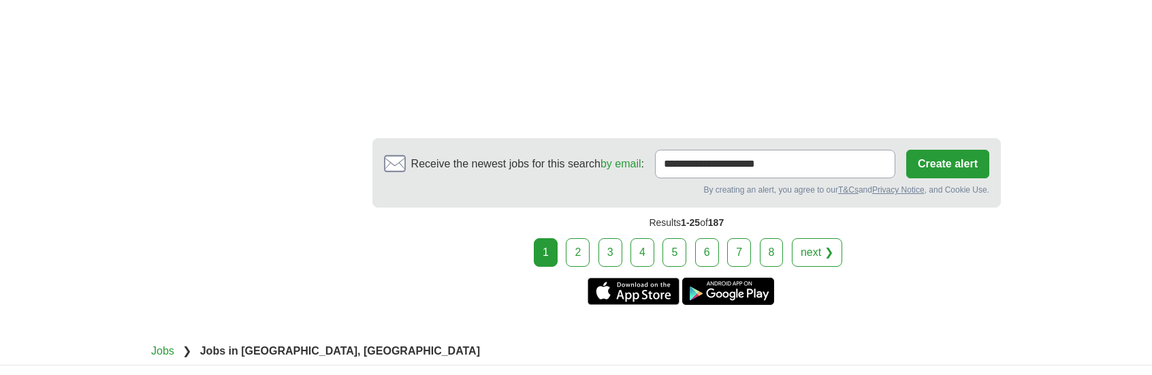
click at [587, 238] on link "2" at bounding box center [578, 252] width 24 height 29
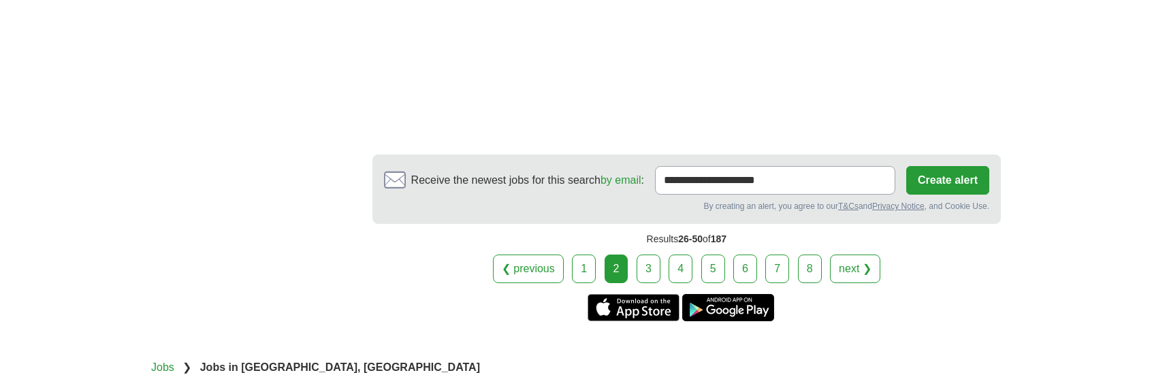
scroll to position [4561, 0]
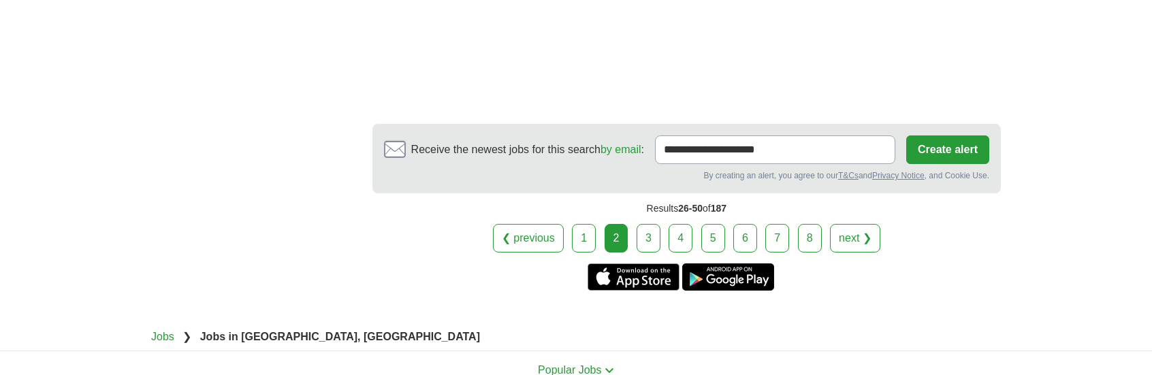
click at [648, 224] on link "3" at bounding box center [649, 238] width 24 height 29
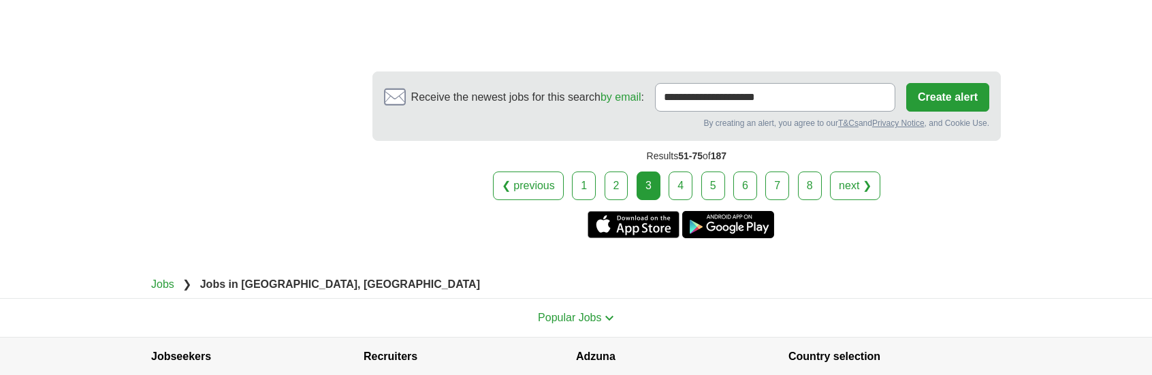
scroll to position [4629, 0]
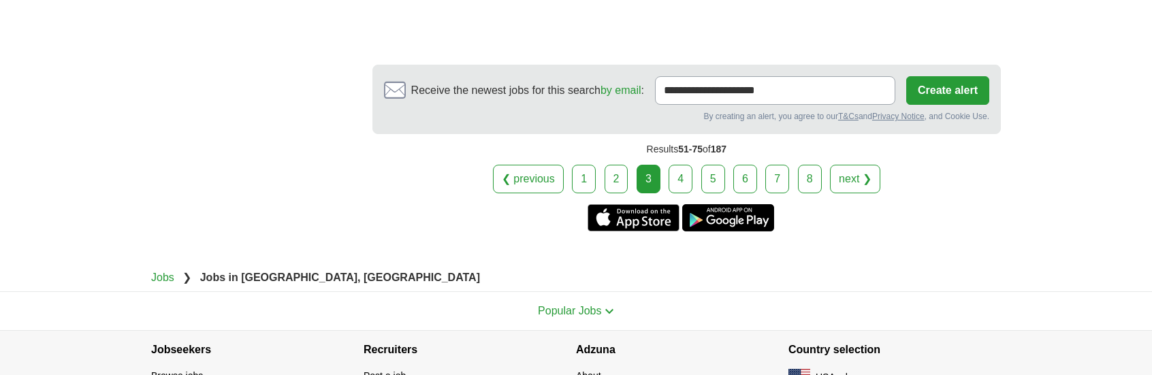
click at [687, 165] on link "4" at bounding box center [681, 179] width 24 height 29
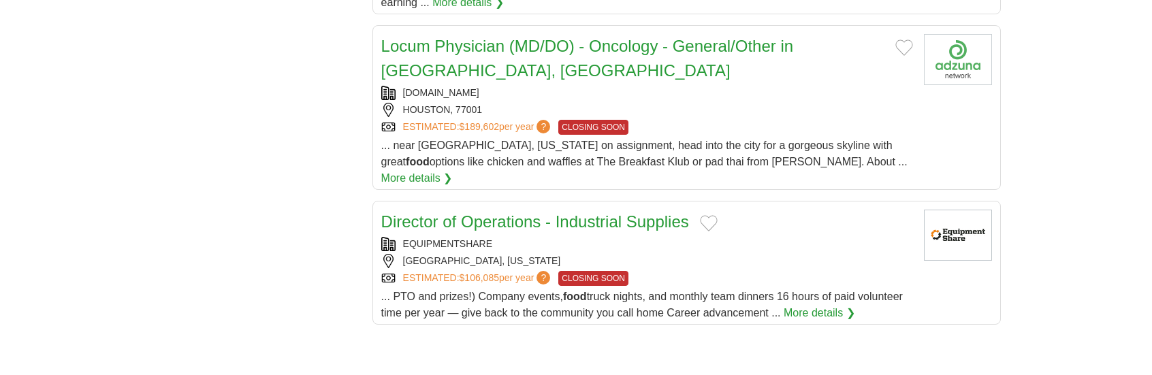
scroll to position [3676, 0]
